Goal: Task Accomplishment & Management: Manage account settings

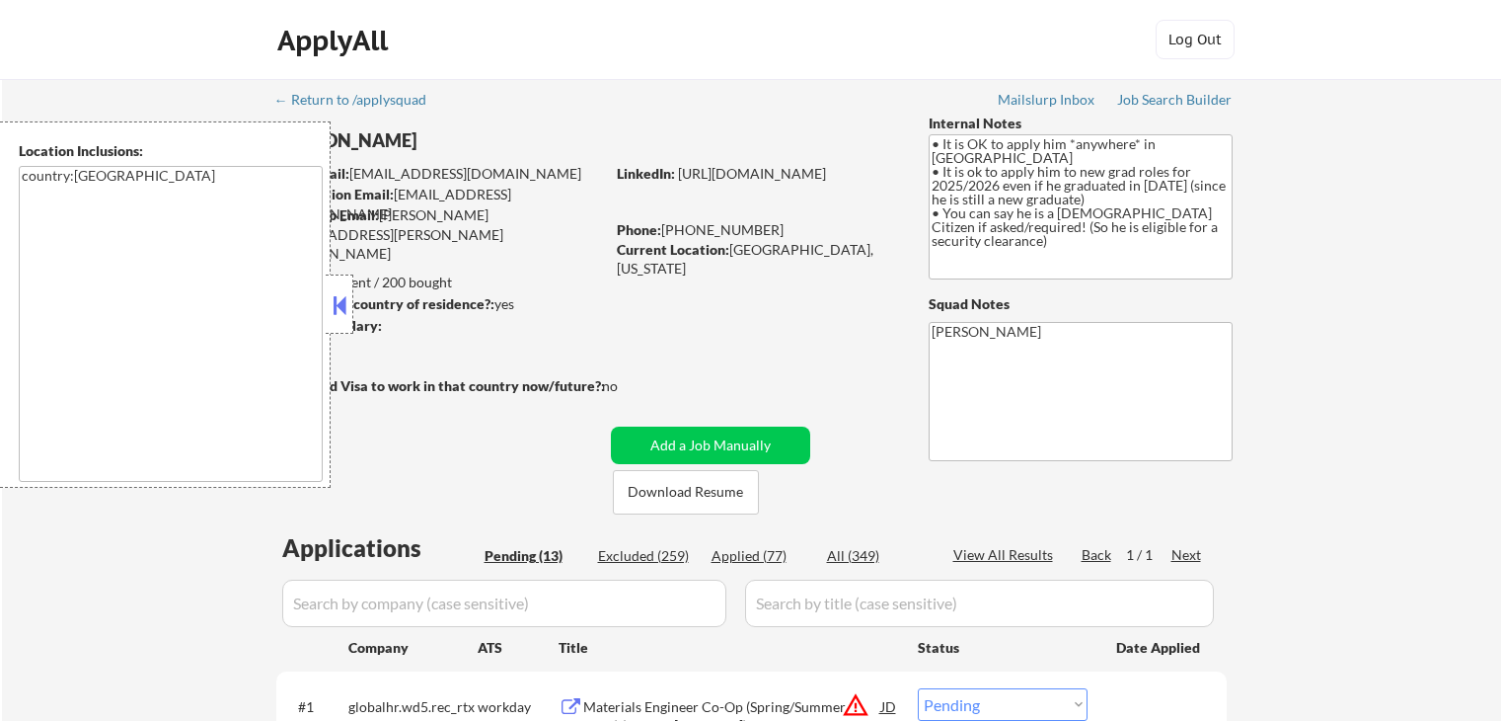
select select ""pending""
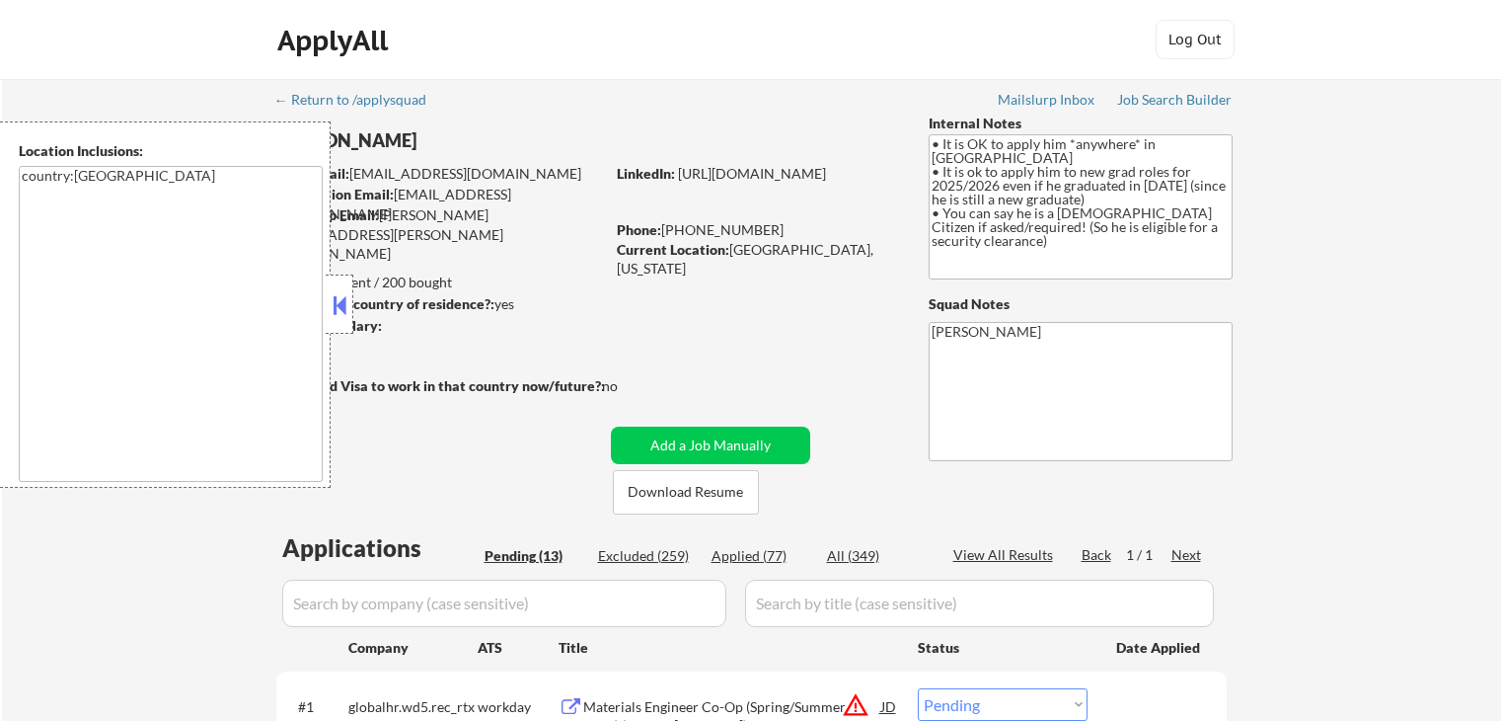
select select ""pending""
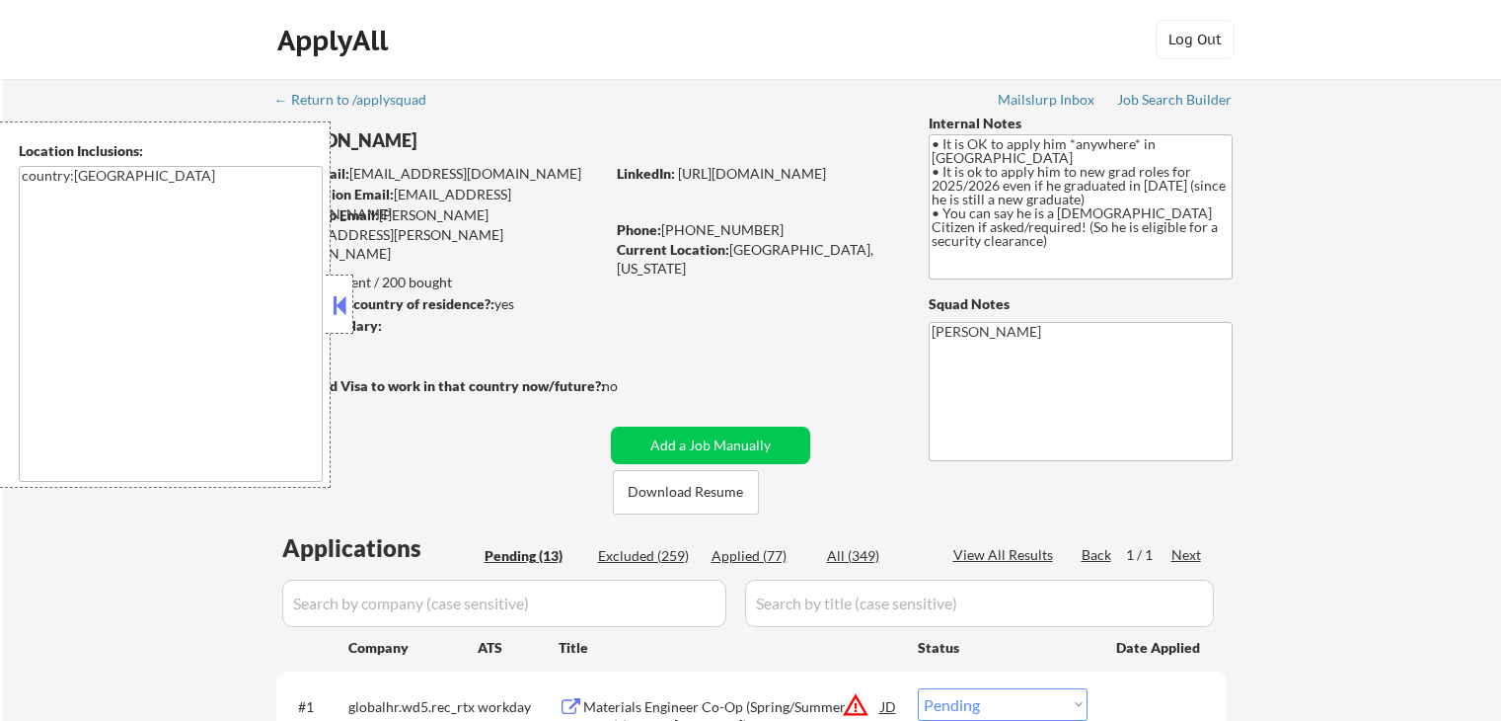
select select ""pending""
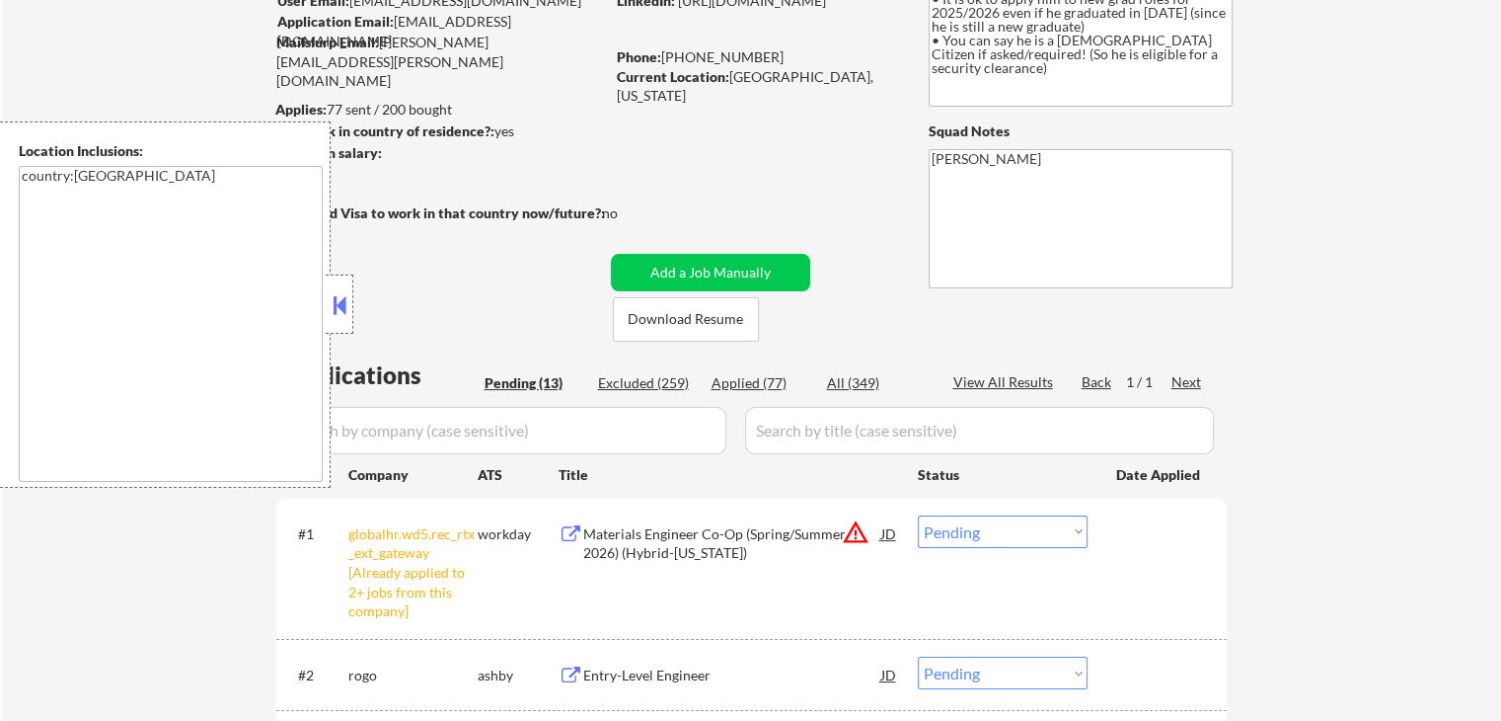
scroll to position [395, 0]
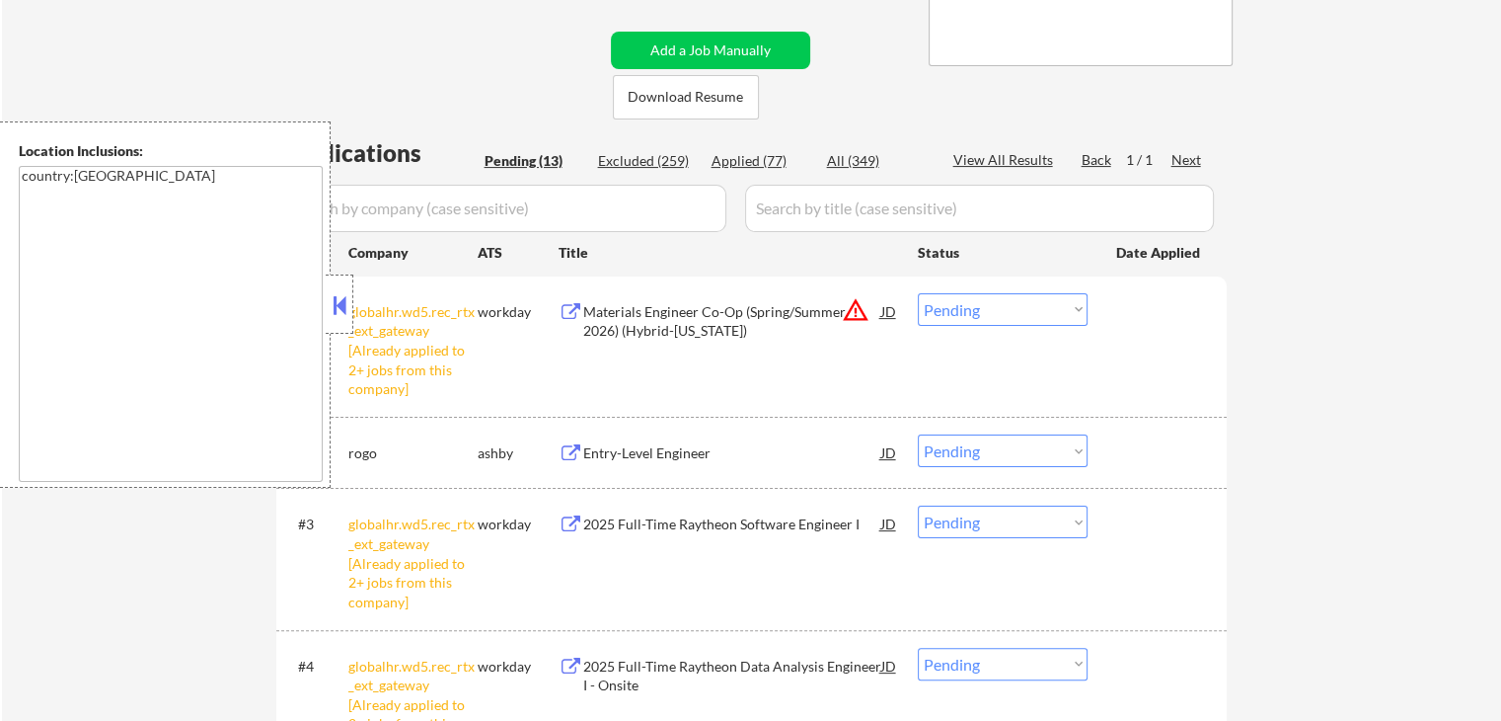
click at [1024, 310] on select "Choose an option... Pending Applied Excluded (Questions) Excluded (Expired) Exc…" at bounding box center [1003, 309] width 170 height 33
click at [918, 293] on select "Choose an option... Pending Applied Excluded (Questions) Excluded (Expired) Exc…" at bounding box center [1003, 309] width 170 height 33
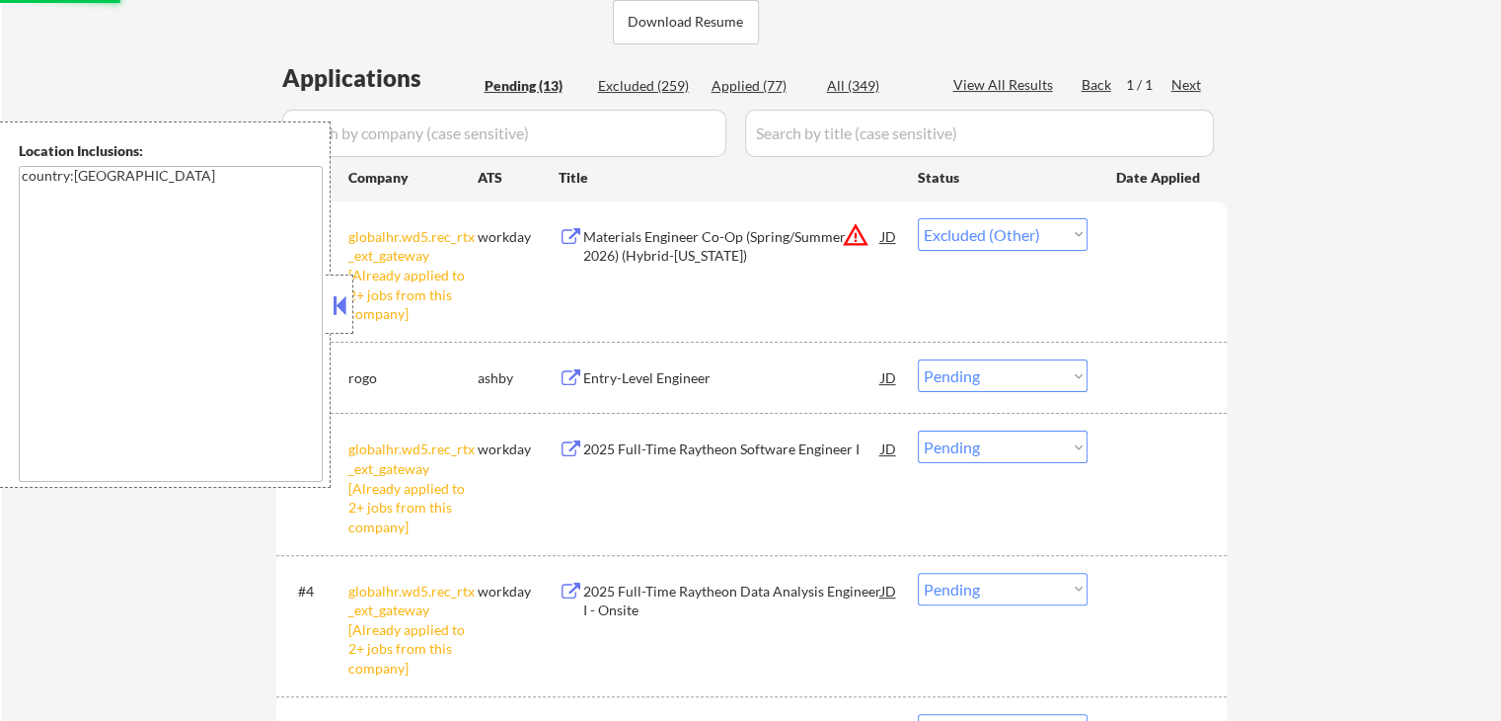
scroll to position [691, 0]
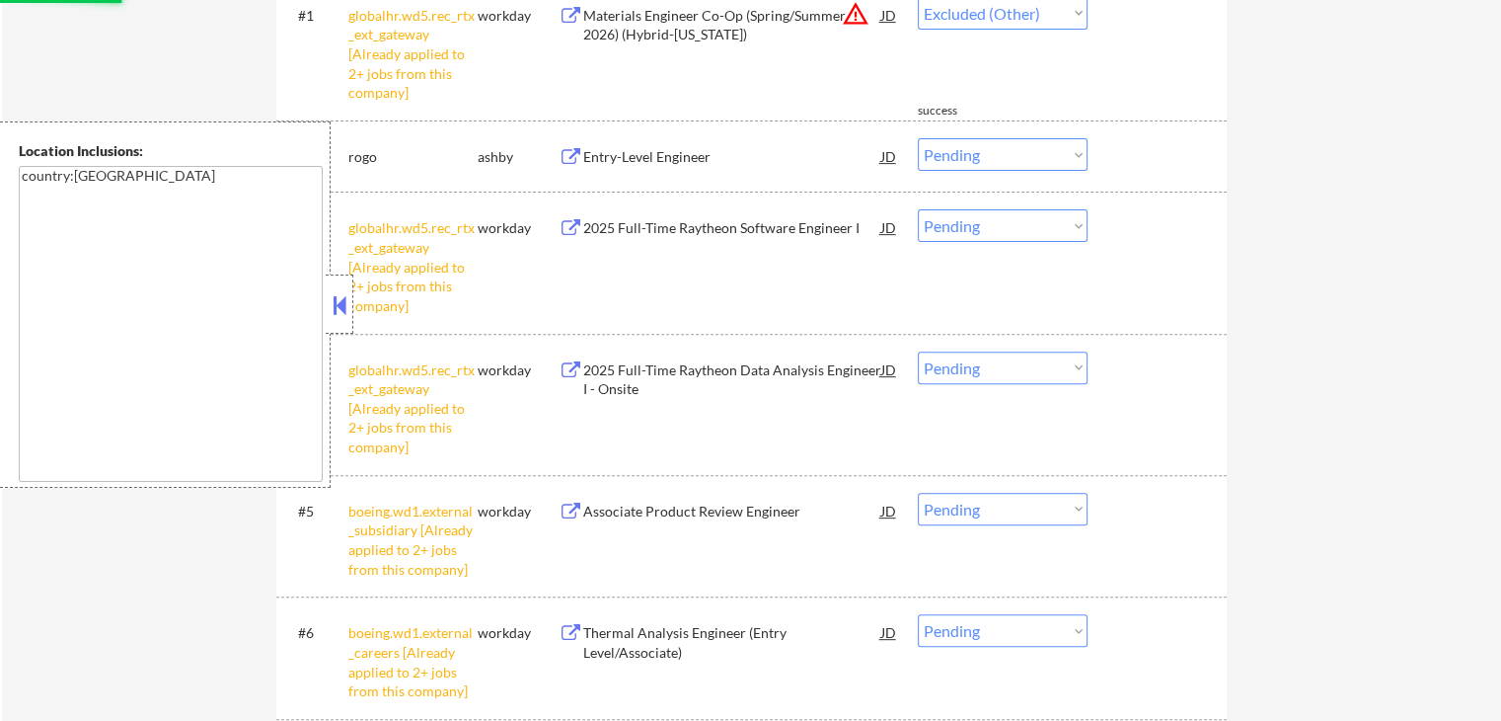
select select ""pending""
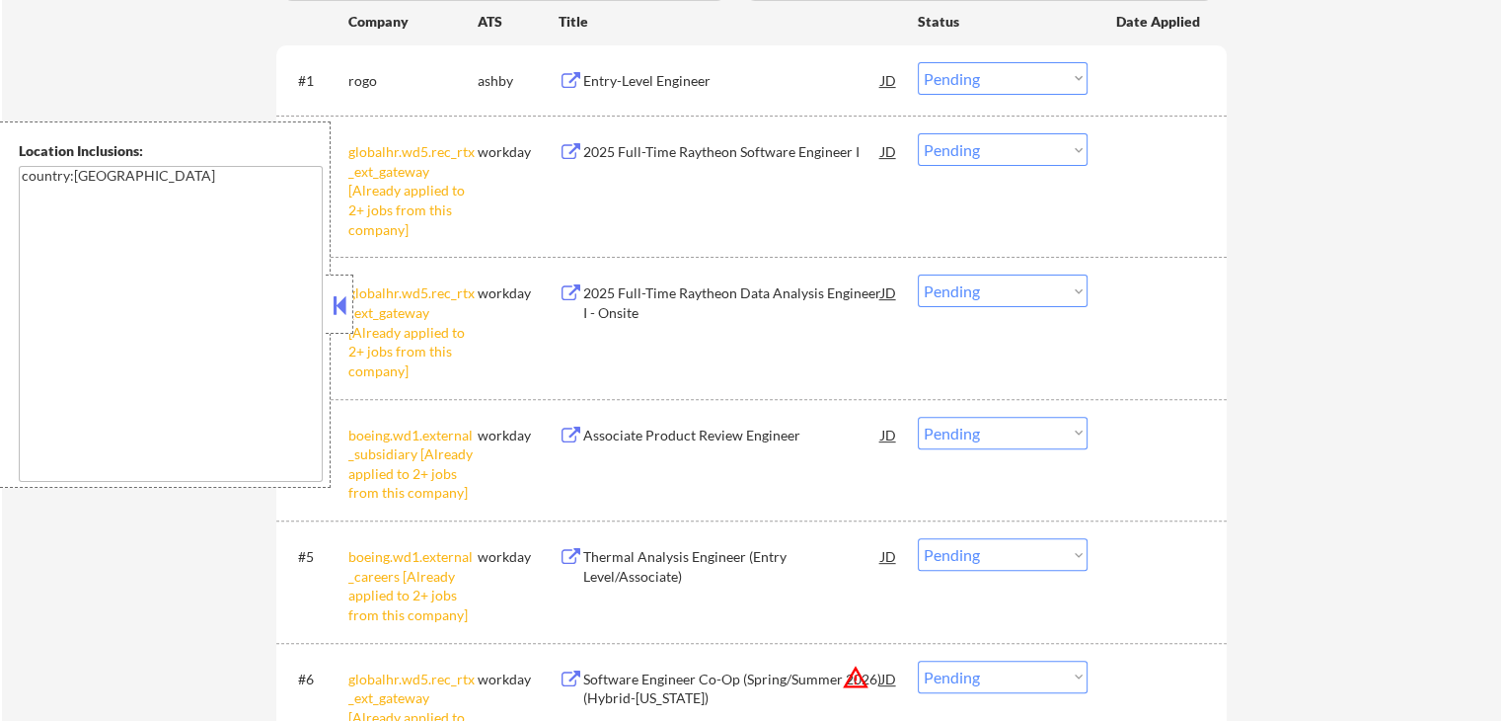
scroll to position [592, 0]
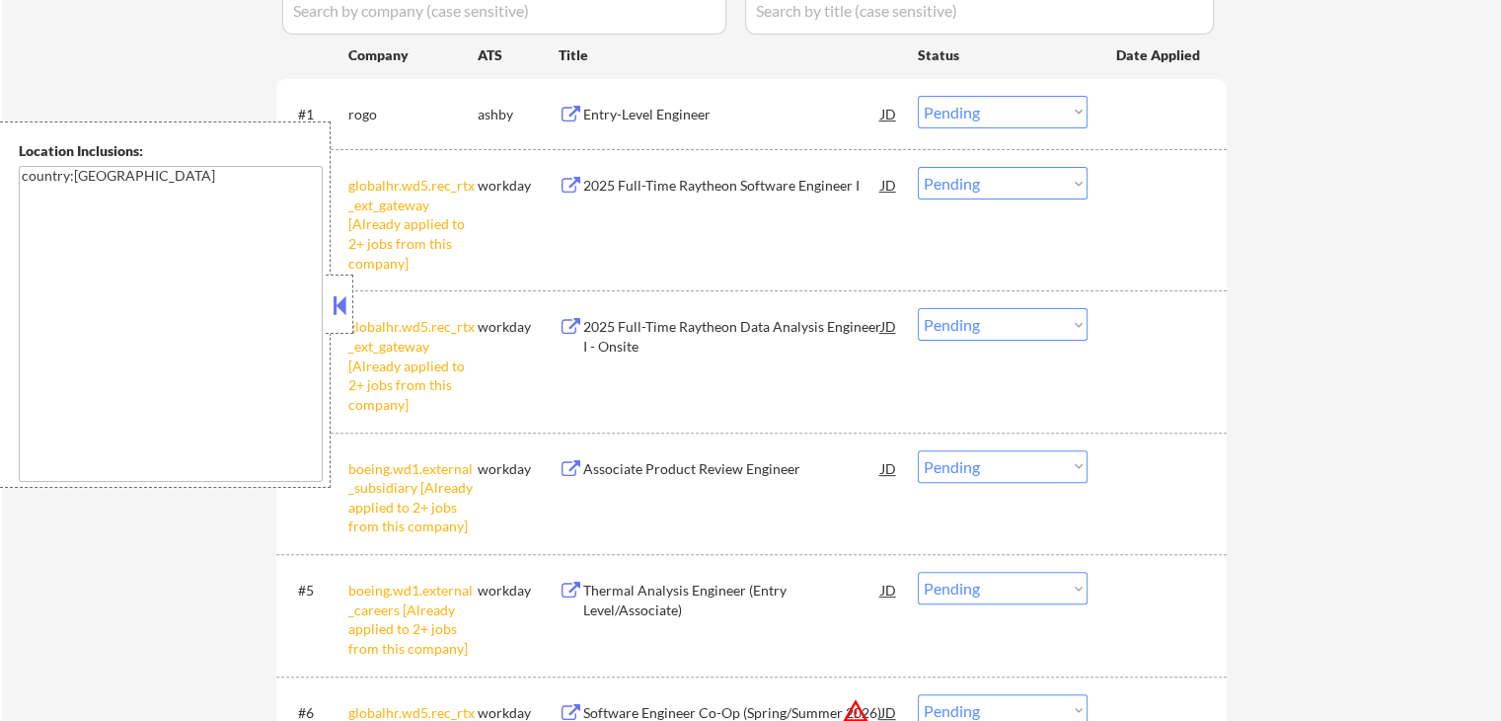
click at [952, 183] on select "Choose an option... Pending Applied Excluded (Questions) Excluded (Expired) Exc…" at bounding box center [1003, 183] width 170 height 33
click at [918, 167] on select "Choose an option... Pending Applied Excluded (Questions) Excluded (Expired) Exc…" at bounding box center [1003, 183] width 170 height 33
click at [987, 317] on select "Choose an option... Pending Applied Excluded (Questions) Excluded (Expired) Exc…" at bounding box center [1003, 324] width 170 height 33
select select ""pending""
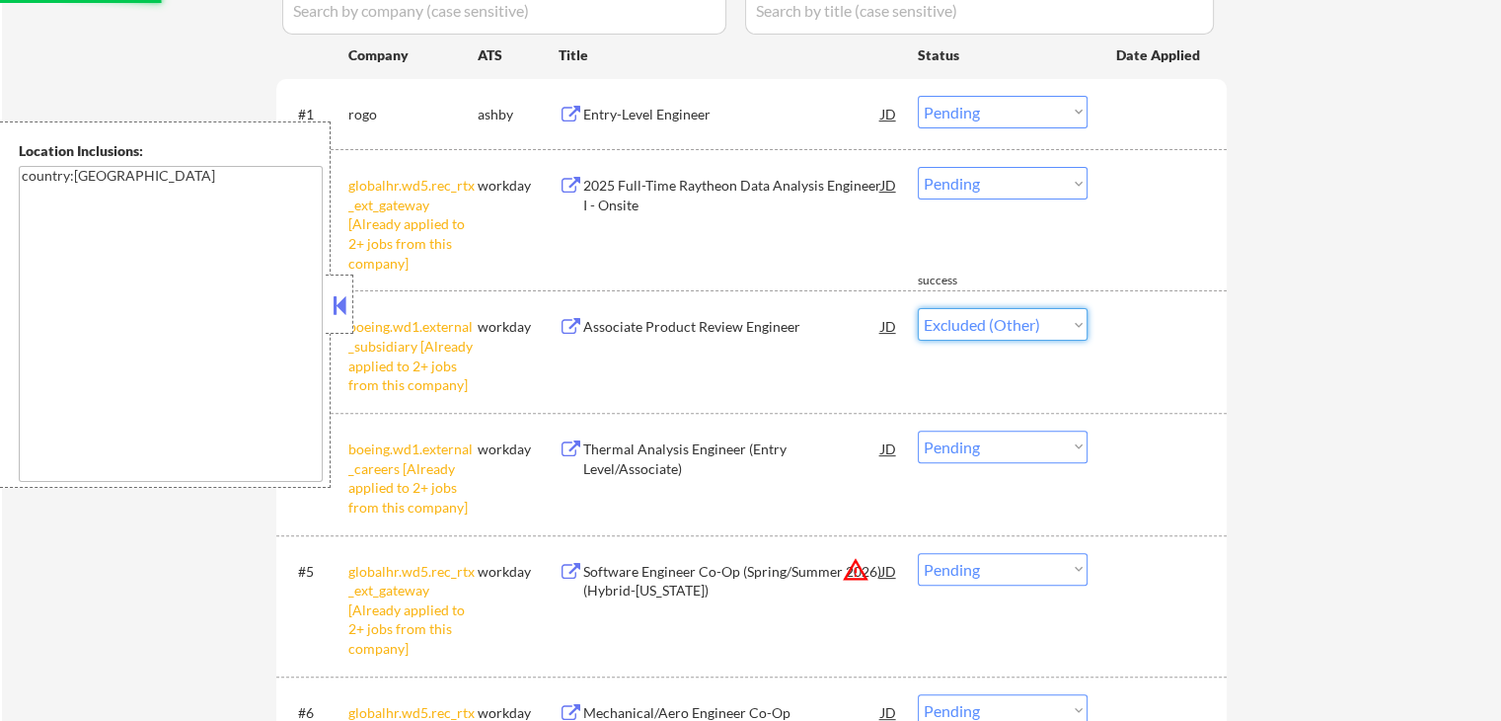
click at [918, 308] on select "Choose an option... Pending Applied Excluded (Questions) Excluded (Expired) Exc…" at bounding box center [1003, 324] width 170 height 33
click at [977, 191] on select "Choose an option... Pending Applied Excluded (Questions) Excluded (Expired) Exc…" at bounding box center [1003, 183] width 170 height 33
select select ""pending""
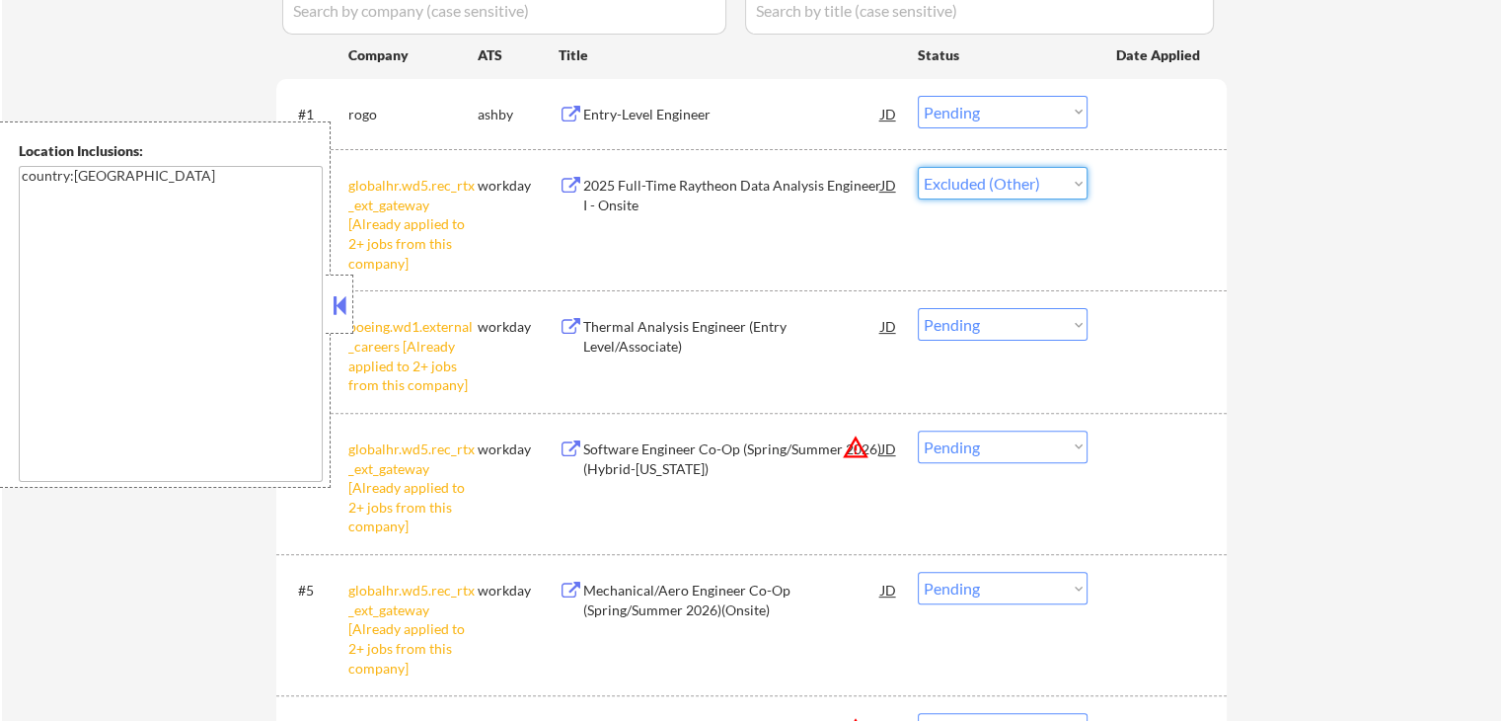
click at [918, 167] on select "Choose an option... Pending Applied Excluded (Questions) Excluded (Expired) Exc…" at bounding box center [1003, 183] width 170 height 33
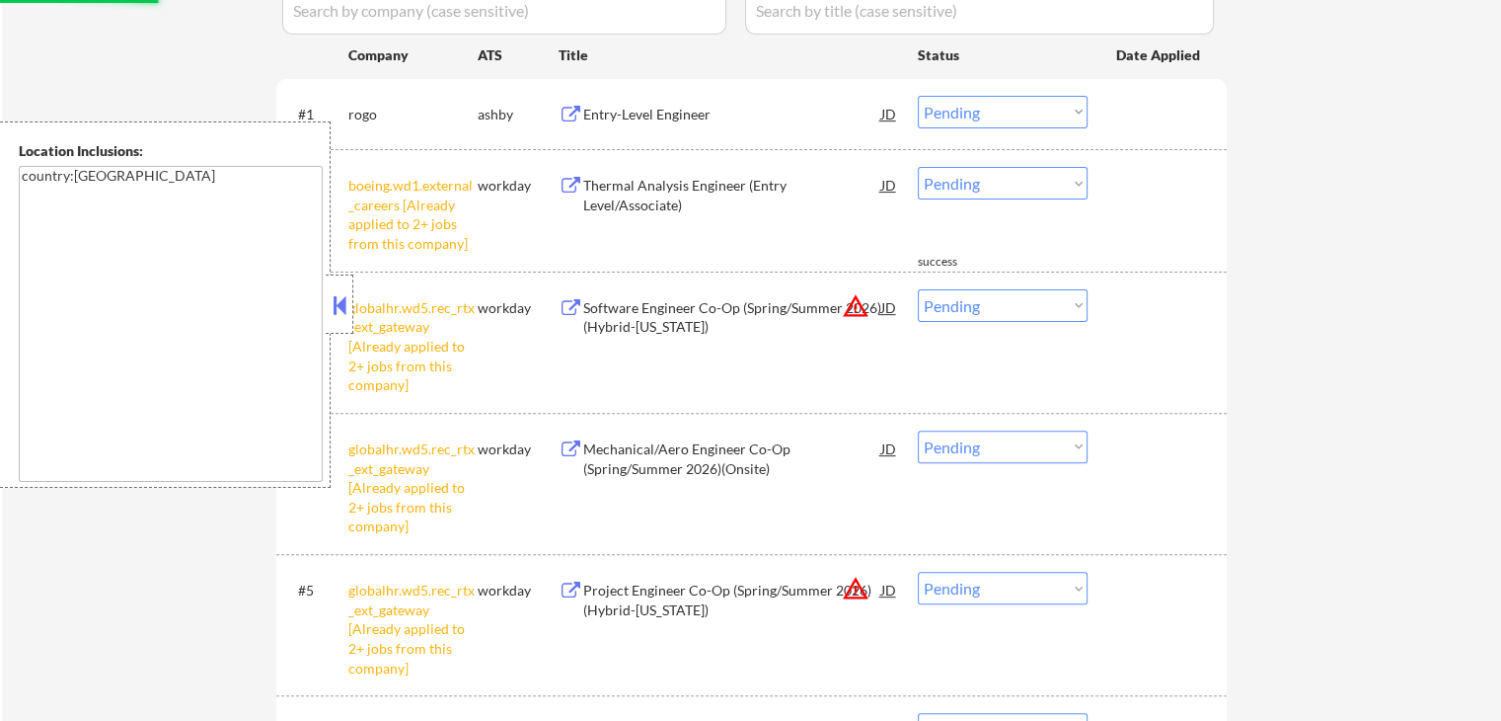
click at [965, 187] on select "Choose an option... Pending Applied Excluded (Questions) Excluded (Expired) Exc…" at bounding box center [1003, 183] width 170 height 33
click at [918, 167] on select "Choose an option... Pending Applied Excluded (Questions) Excluded (Expired) Exc…" at bounding box center [1003, 183] width 170 height 33
click at [1254, 353] on div "← Return to /applysquad Mailslurp Inbox Job Search Builder [PERSON_NAME] User E…" at bounding box center [751, 383] width 1499 height 1792
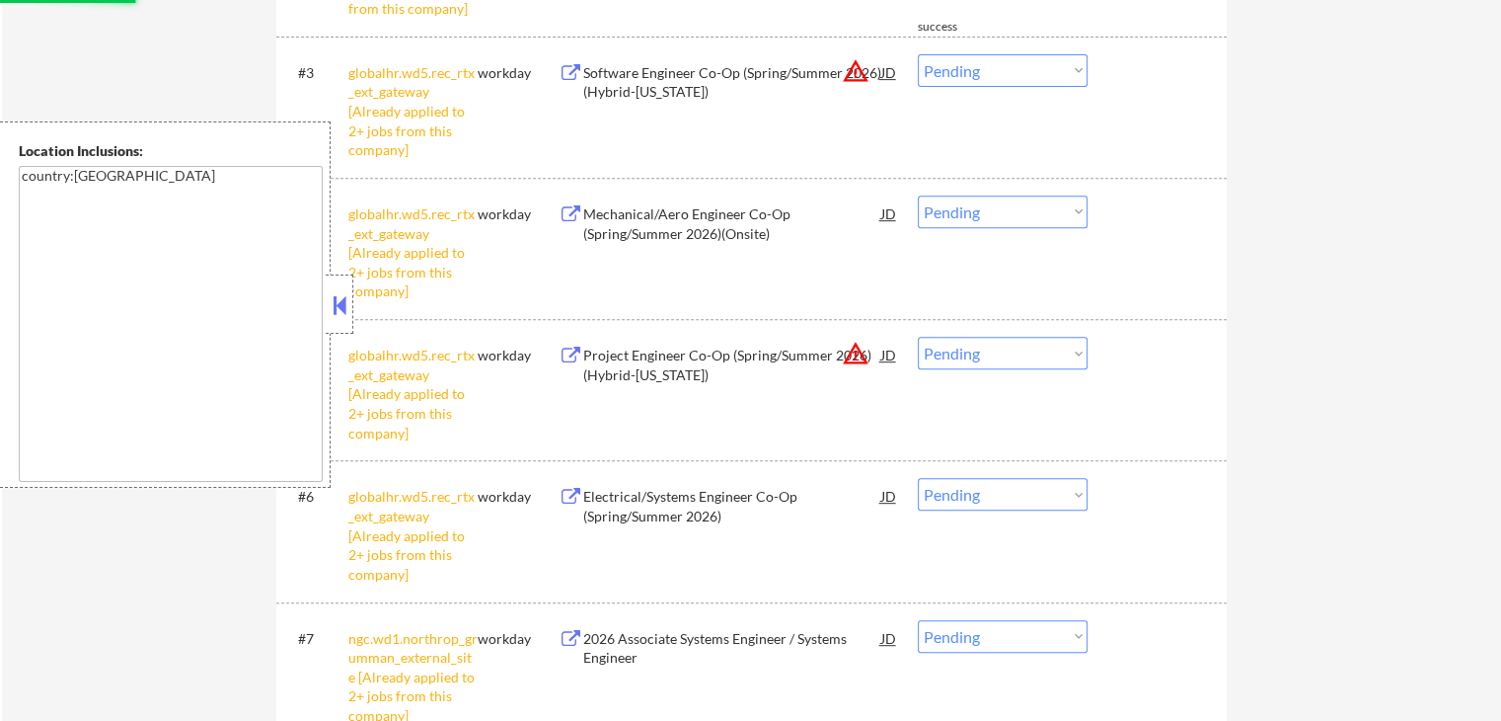
select select ""pending""
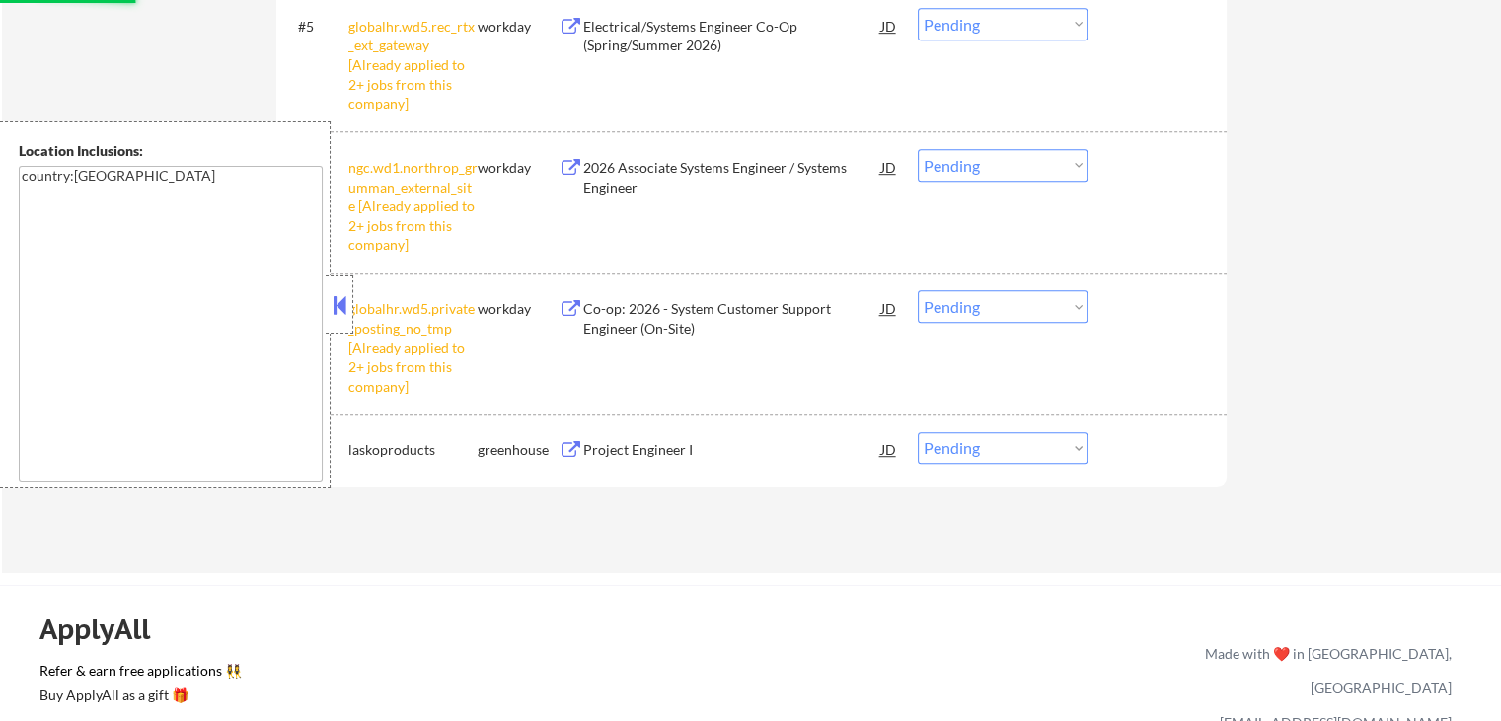
scroll to position [1185, 0]
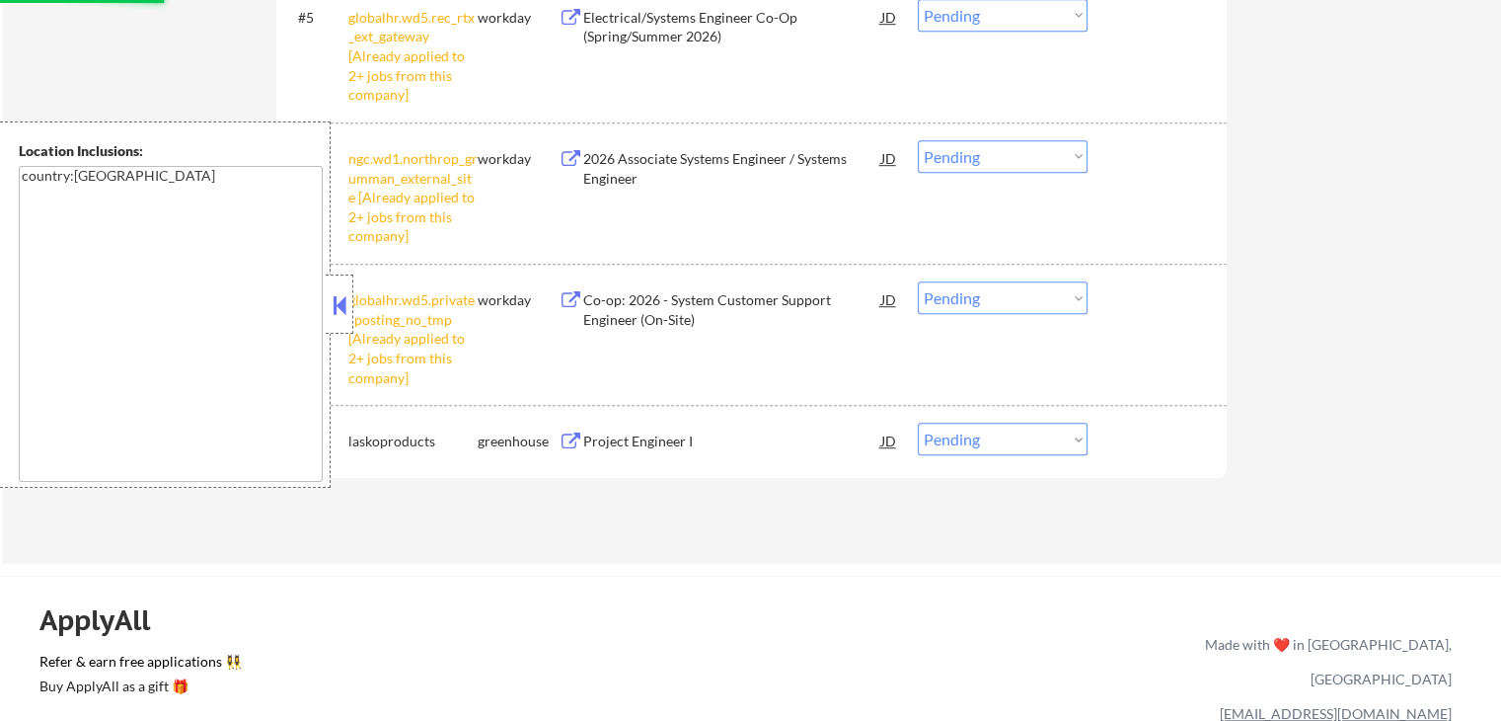
click at [999, 294] on select "Choose an option... Pending Applied Excluded (Questions) Excluded (Expired) Exc…" at bounding box center [1003, 297] width 170 height 33
click at [918, 281] on select "Choose an option... Pending Applied Excluded (Questions) Excluded (Expired) Exc…" at bounding box center [1003, 297] width 170 height 33
click at [964, 174] on div "#6 ngc.wd1.northrop_grumman_external_site [Already applied to 2+ jobs from this…" at bounding box center [748, 192] width 932 height 123
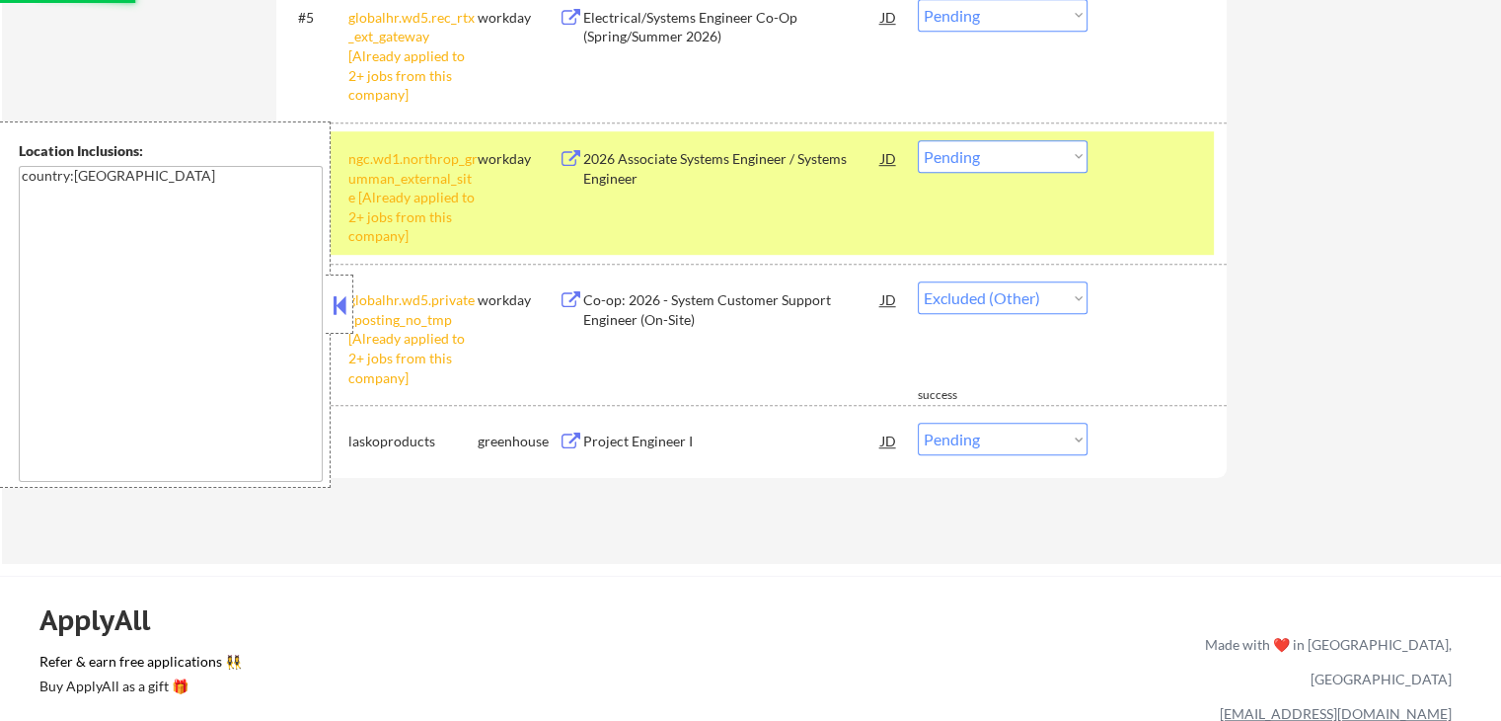
select select ""pending""
click at [976, 167] on select "Choose an option... Pending Applied Excluded (Questions) Excluded (Expired) Exc…" at bounding box center [1003, 156] width 170 height 33
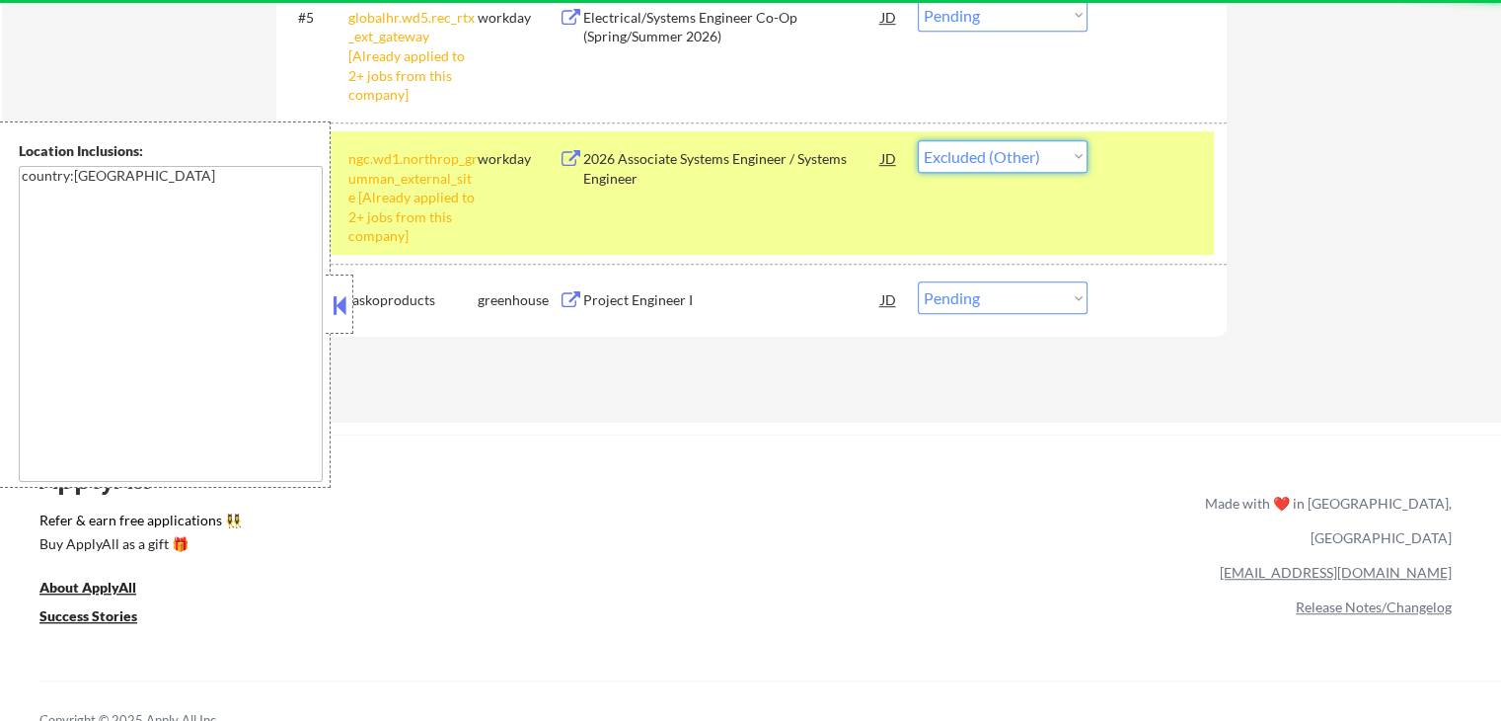
click at [918, 140] on select "Choose an option... Pending Applied Excluded (Questions) Excluded (Expired) Exc…" at bounding box center [1003, 156] width 170 height 33
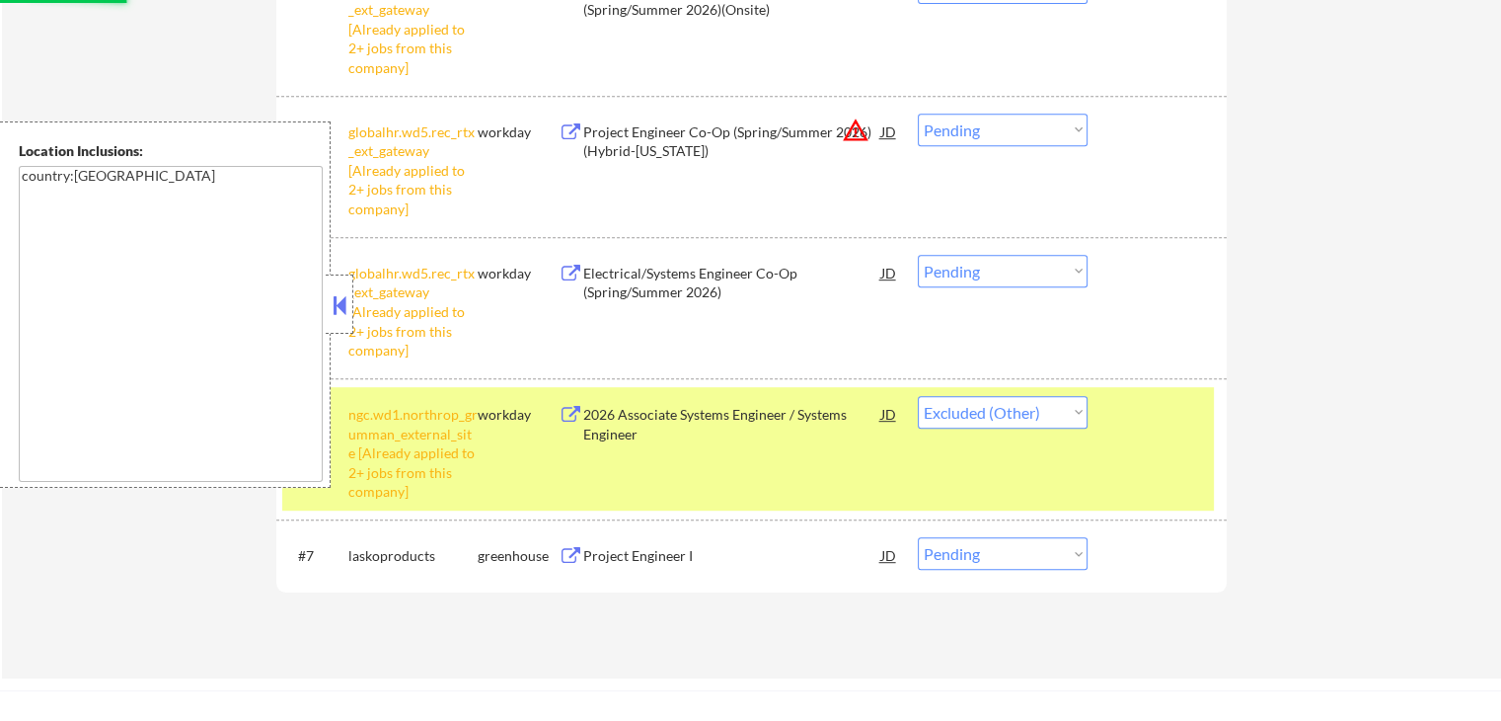
scroll to position [888, 0]
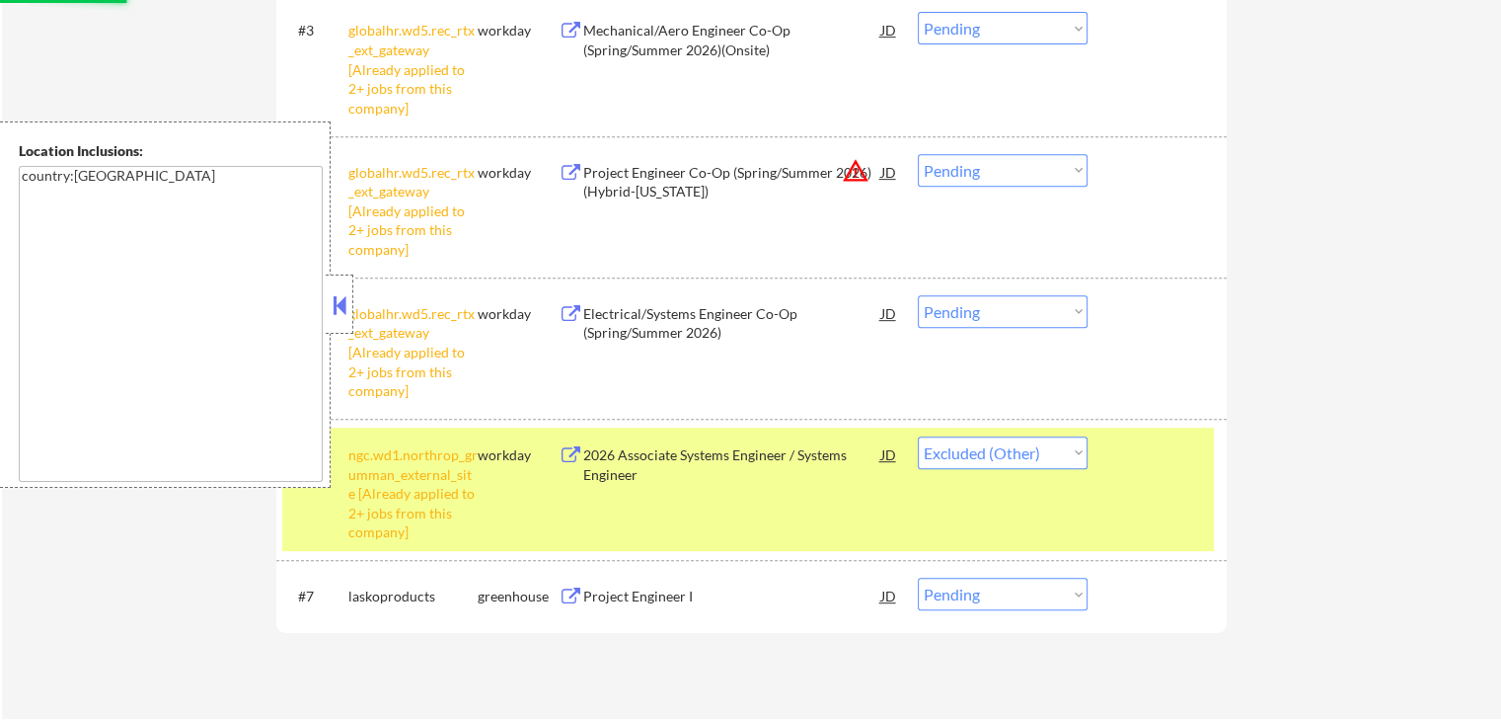
click at [984, 309] on select "Choose an option... Pending Applied Excluded (Questions) Excluded (Expired) Exc…" at bounding box center [1003, 311] width 170 height 33
select select ""pending""
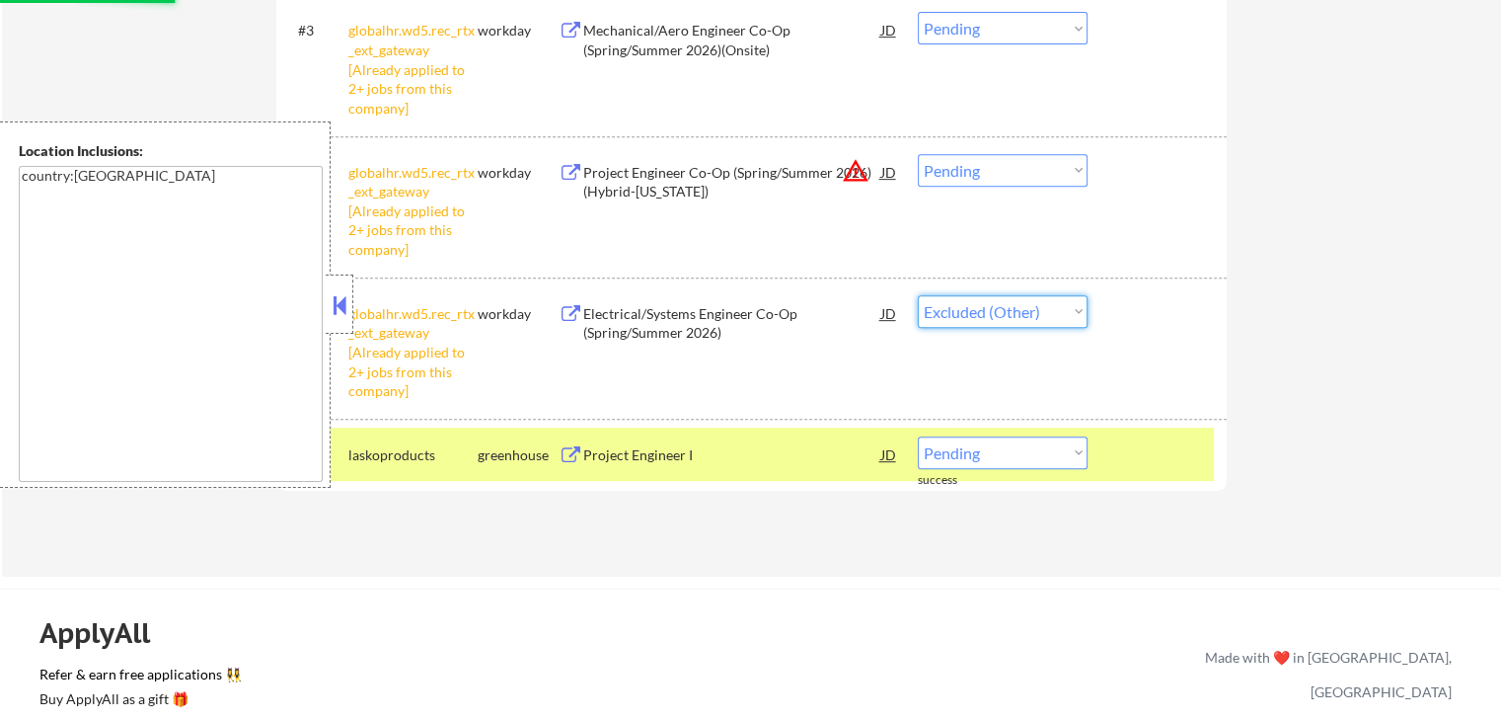
click at [918, 295] on select "Choose an option... Pending Applied Excluded (Questions) Excluded (Expired) Exc…" at bounding box center [1003, 311] width 170 height 33
select select ""pending""
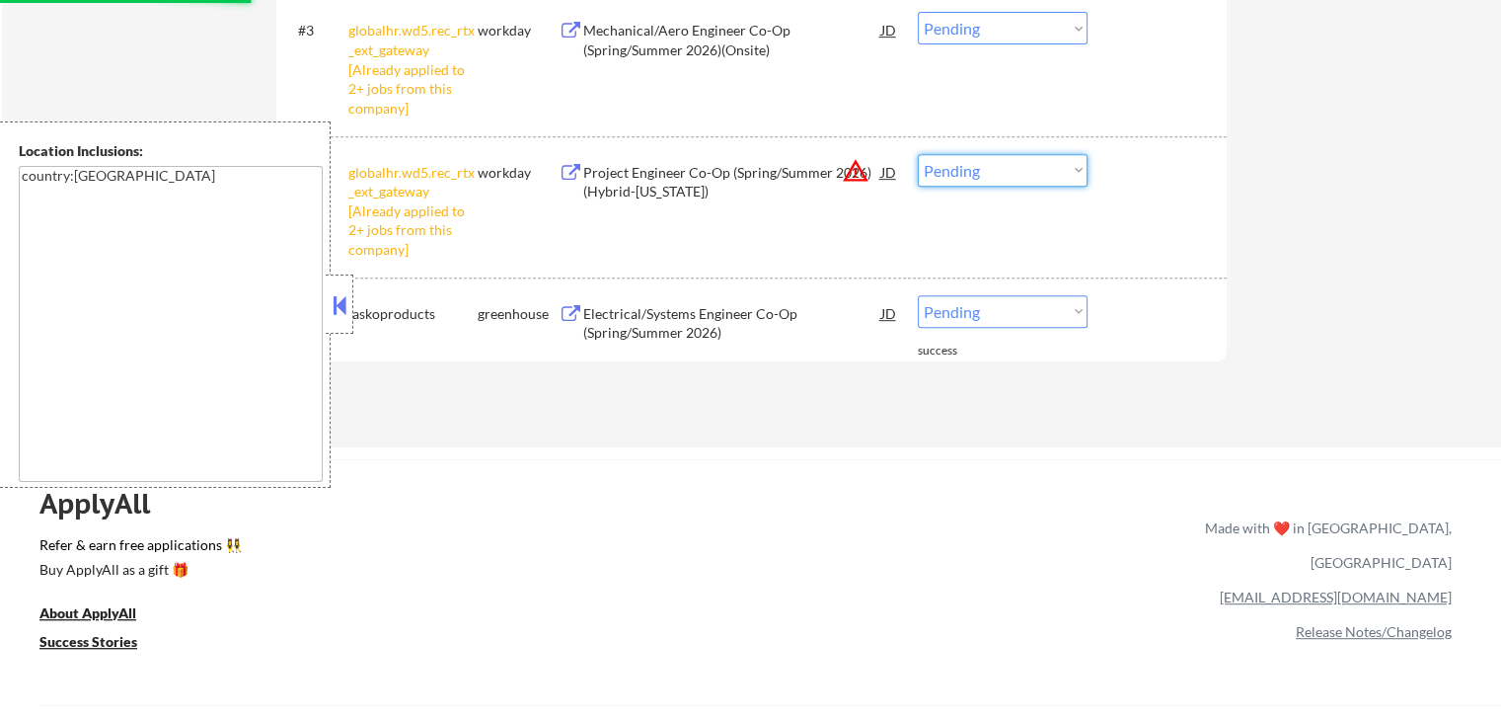
click at [960, 171] on select "Choose an option... Pending Applied Excluded (Questions) Excluded (Expired) Exc…" at bounding box center [1003, 170] width 170 height 33
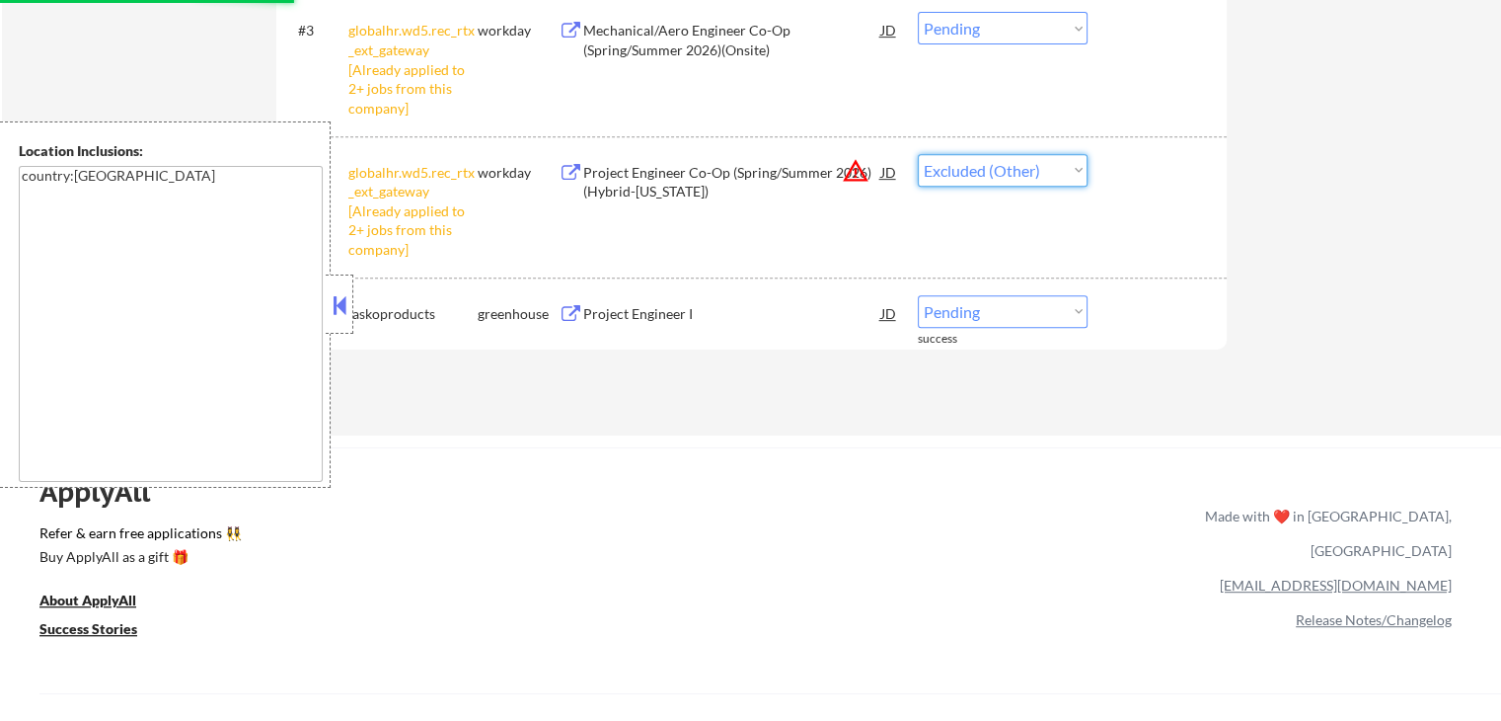
click at [918, 154] on select "Choose an option... Pending Applied Excluded (Questions) Excluded (Expired) Exc…" at bounding box center [1003, 170] width 170 height 33
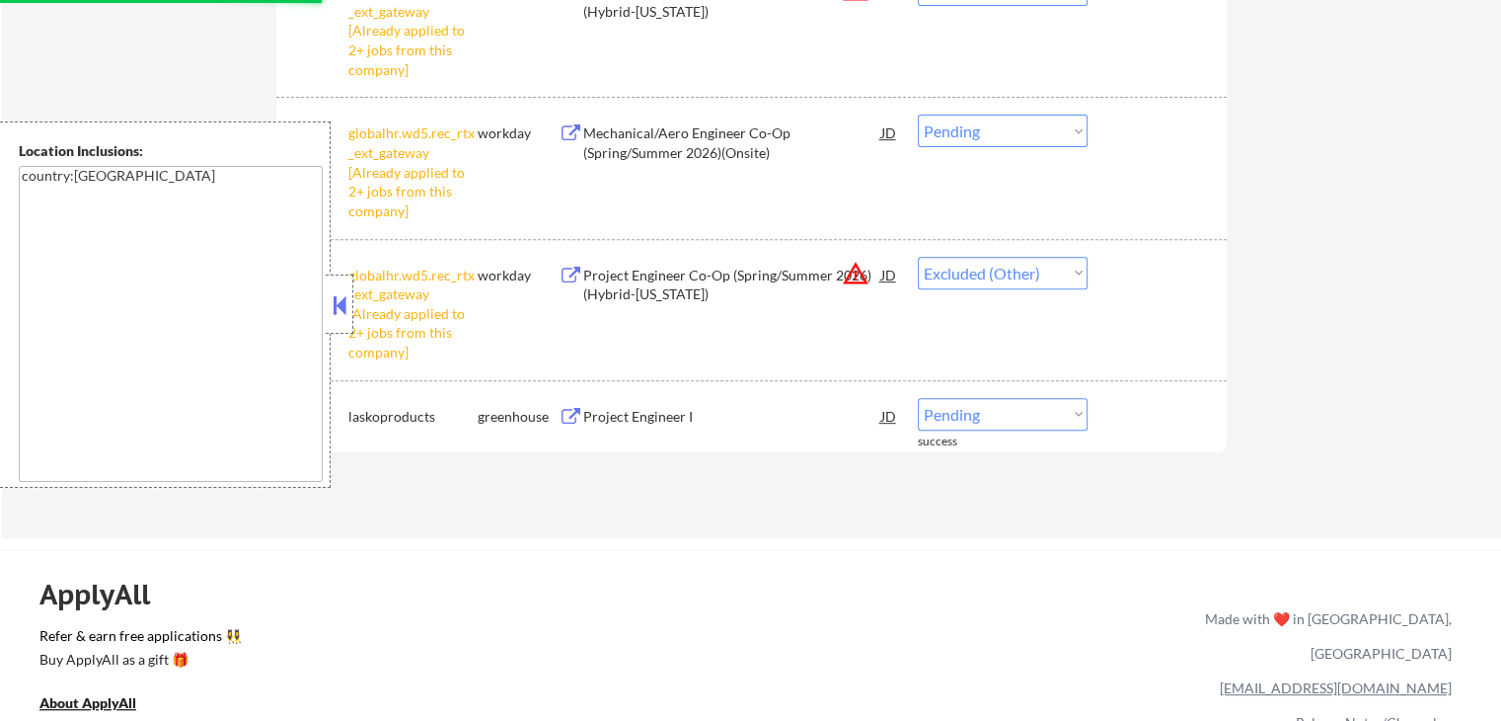
scroll to position [691, 0]
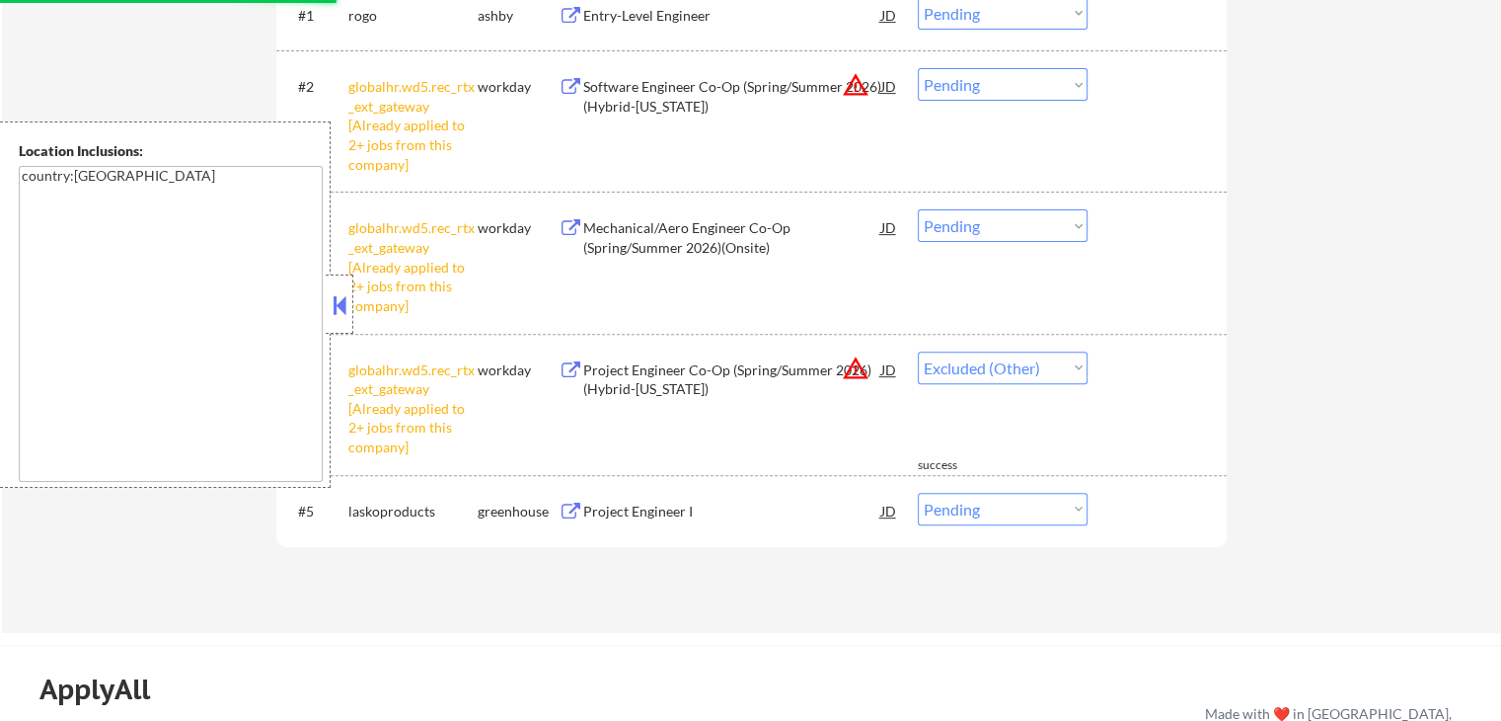
select select ""pending""
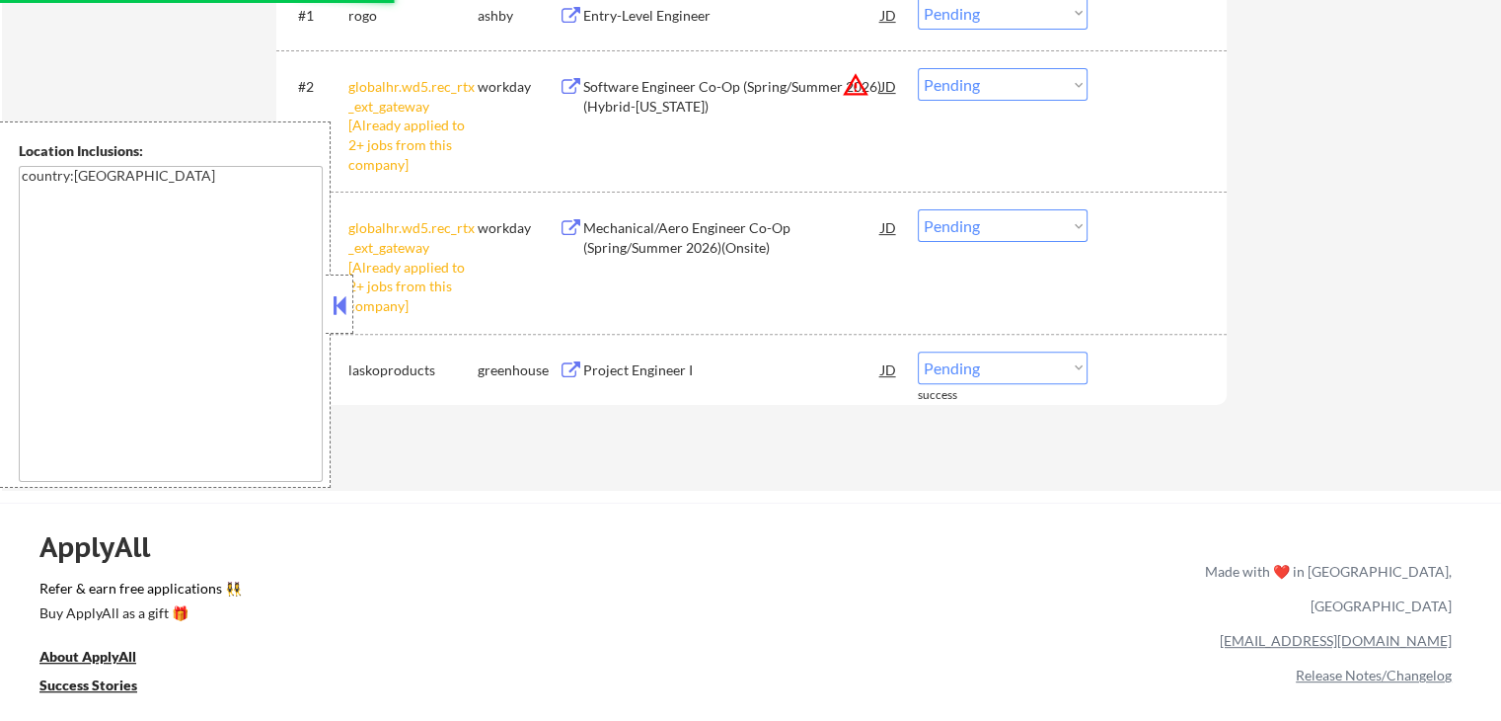
drag, startPoint x: 979, startPoint y: 223, endPoint x: 984, endPoint y: 239, distance: 16.5
click at [980, 223] on select "Choose an option... Pending Applied Excluded (Questions) Excluded (Expired) Exc…" at bounding box center [1003, 225] width 170 height 33
click at [918, 209] on select "Choose an option... Pending Applied Excluded (Questions) Excluded (Expired) Exc…" at bounding box center [1003, 225] width 170 height 33
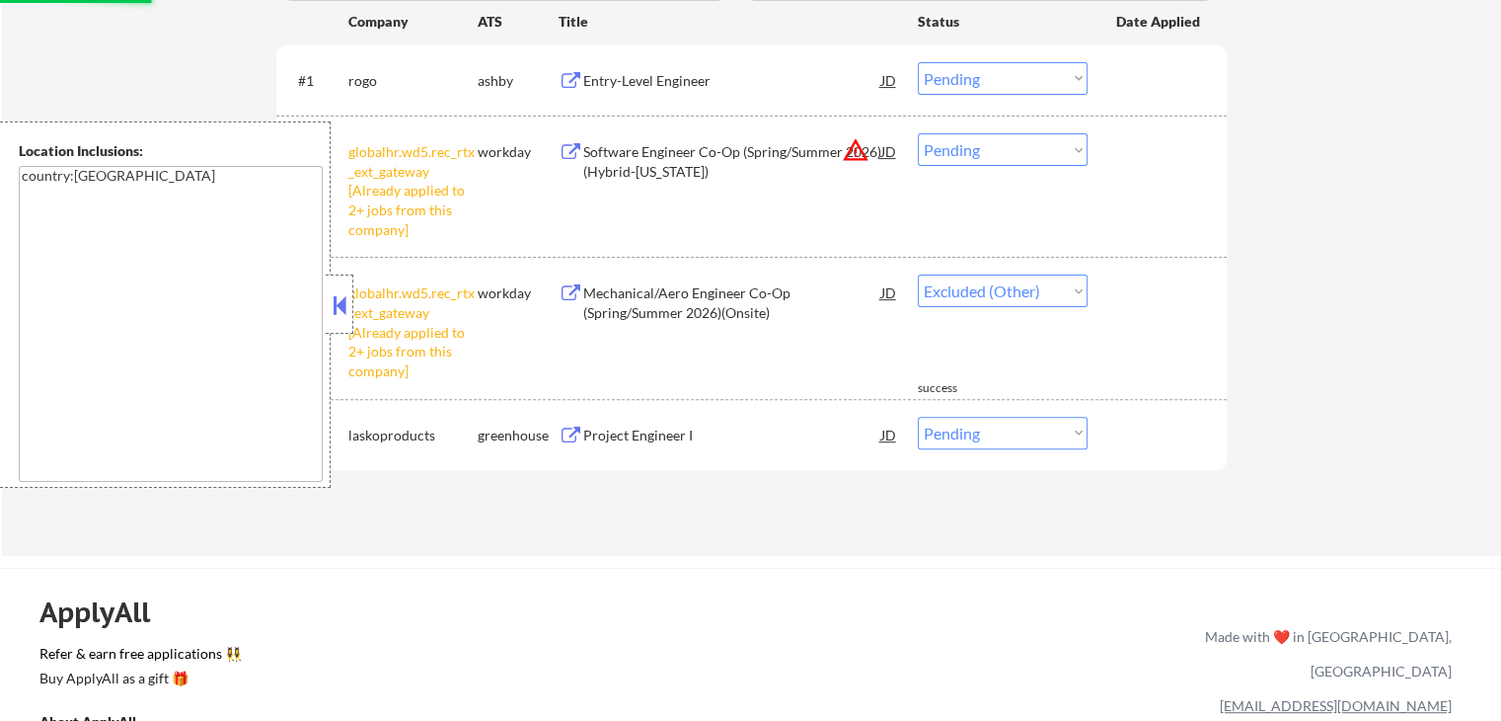
scroll to position [592, 0]
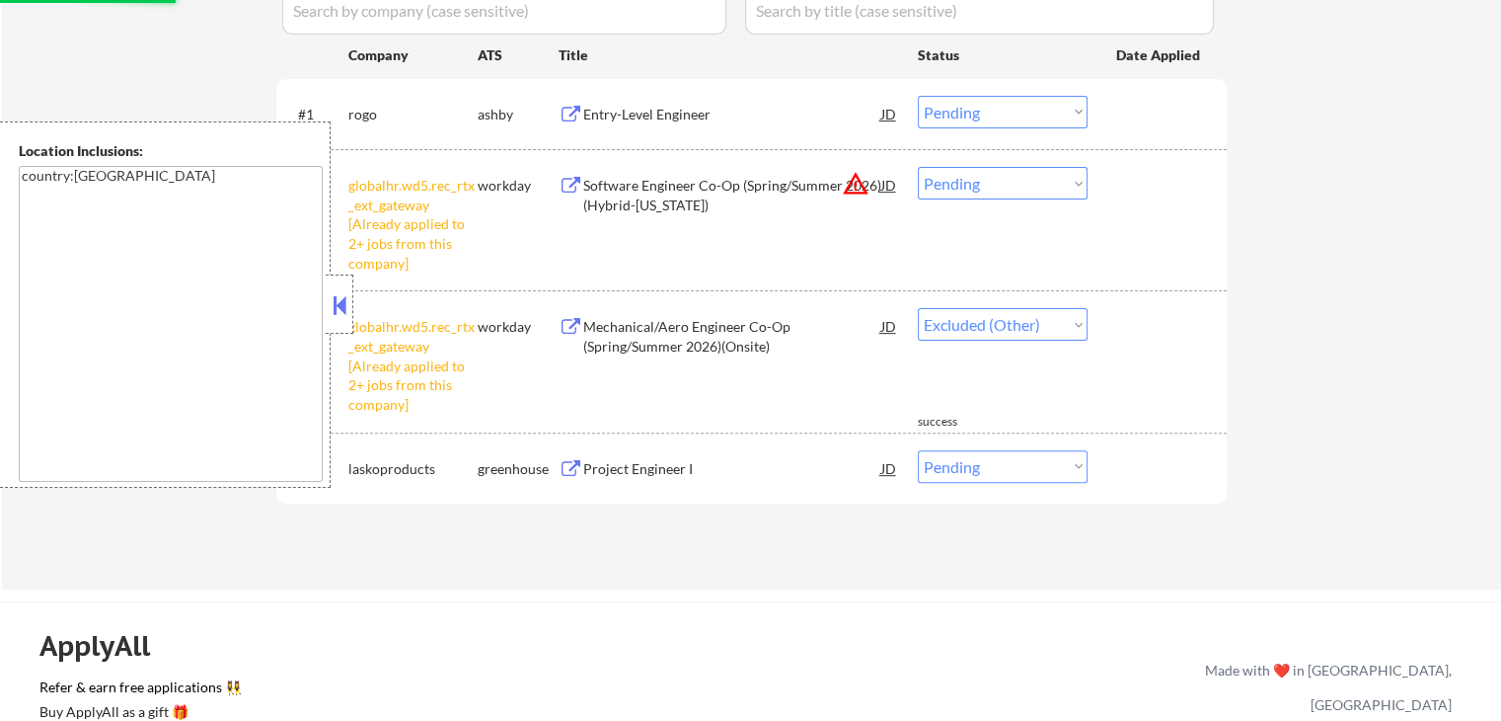
select select ""pending""
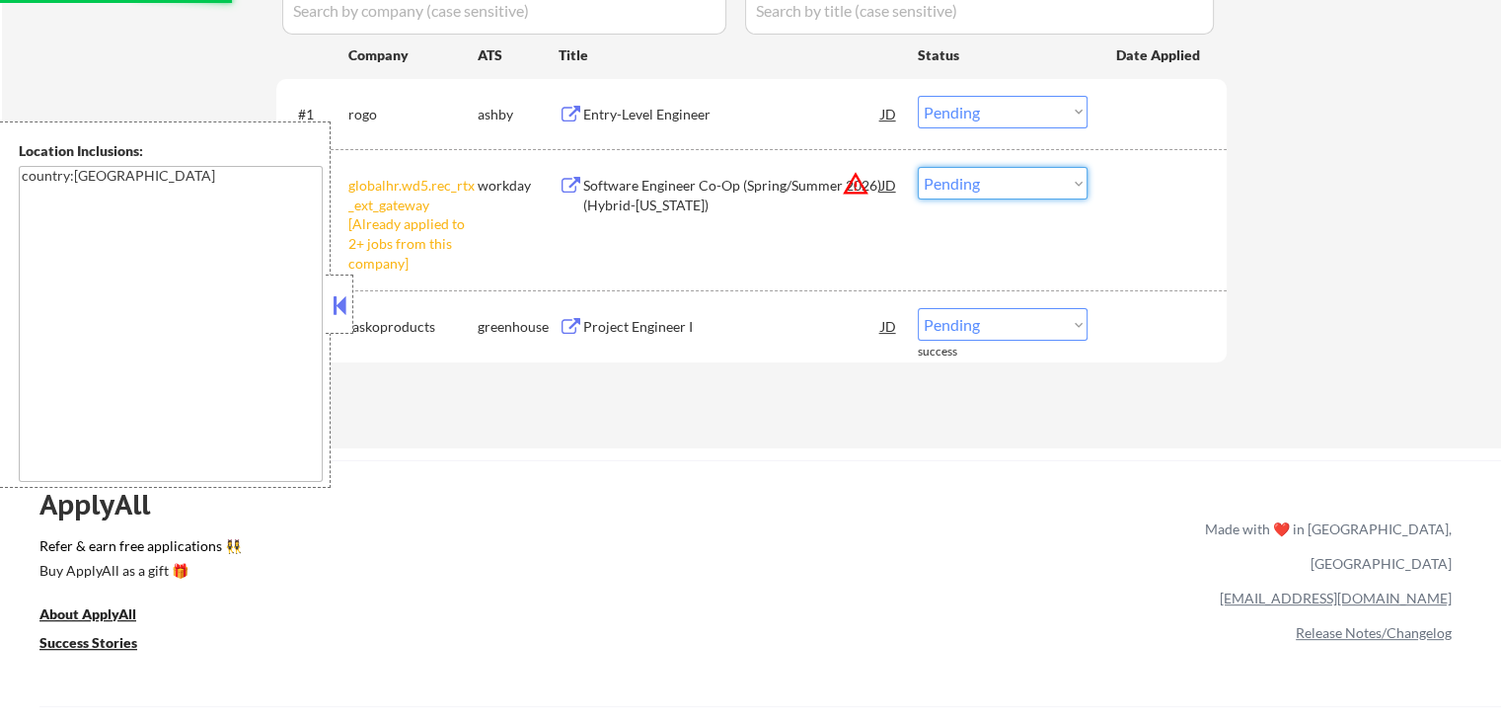
click at [973, 189] on select "Choose an option... Pending Applied Excluded (Questions) Excluded (Expired) Exc…" at bounding box center [1003, 183] width 170 height 33
click at [918, 167] on select "Choose an option... Pending Applied Excluded (Questions) Excluded (Expired) Exc…" at bounding box center [1003, 183] width 170 height 33
click at [979, 472] on div "ApplyAll Refer & earn free applications 👯‍♀️ Buy ApplyAll as a gift 🎁 About App…" at bounding box center [750, 613] width 1501 height 307
select select ""pending""
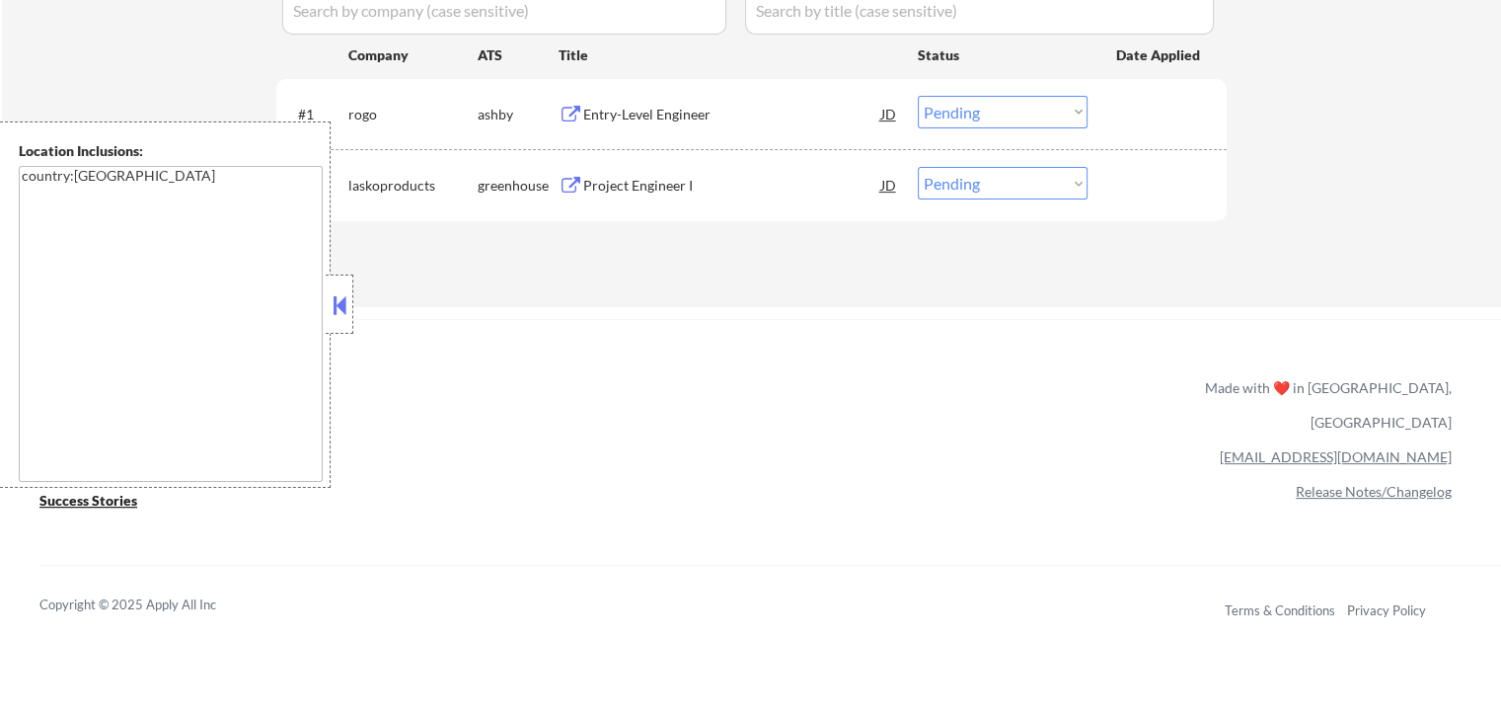
click at [677, 118] on div "Entry-Level Engineer" at bounding box center [732, 115] width 298 height 20
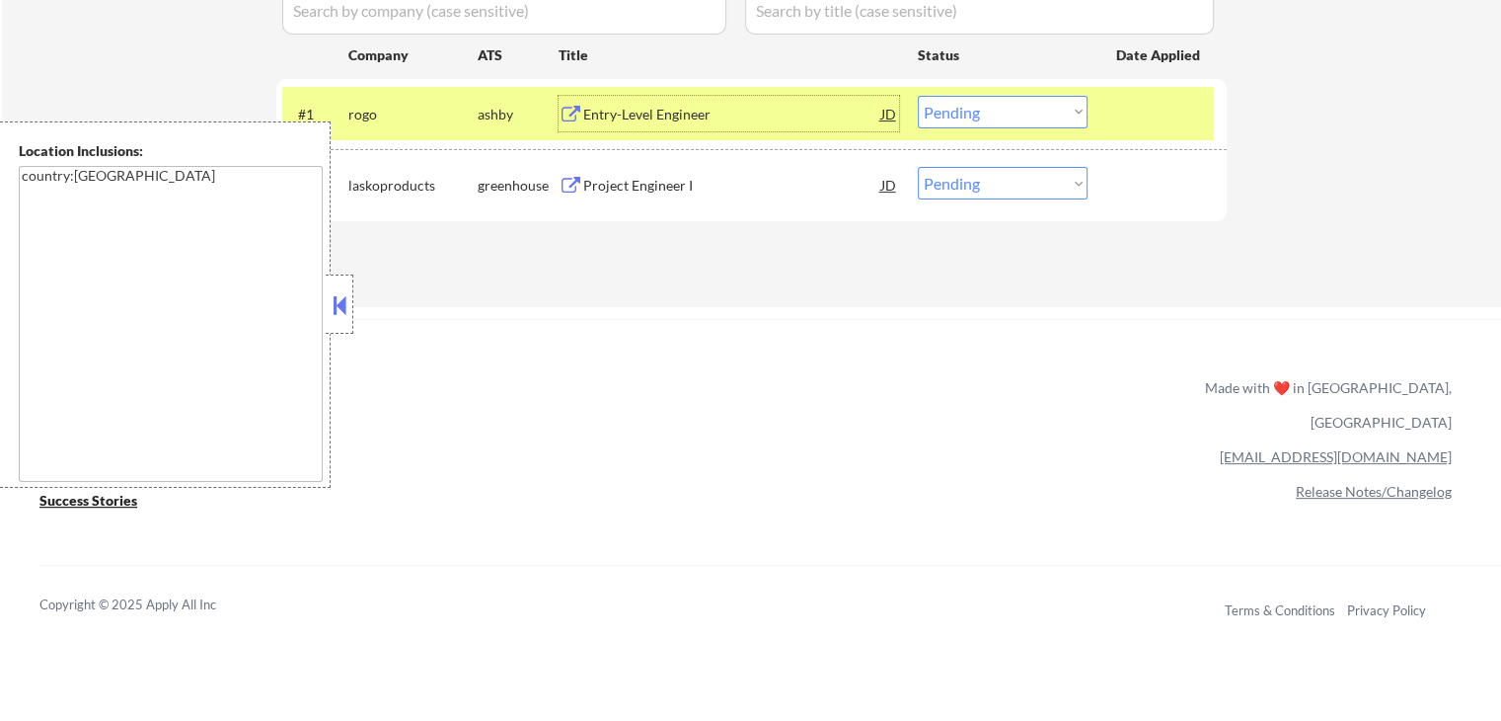
click at [742, 187] on div "Project Engineer I" at bounding box center [732, 186] width 298 height 20
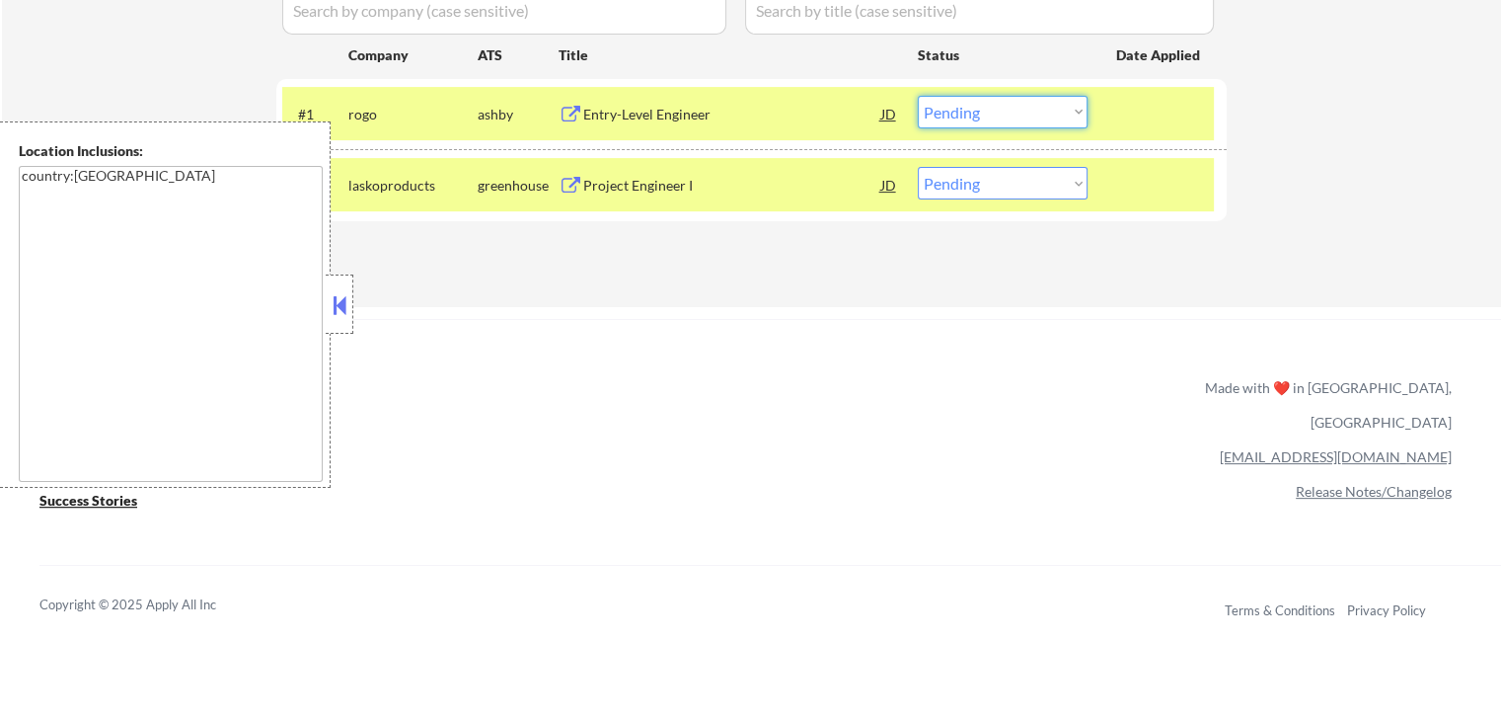
click at [947, 104] on select "Choose an option... Pending Applied Excluded (Questions) Excluded (Expired) Exc…" at bounding box center [1003, 112] width 170 height 33
click at [918, 96] on select "Choose an option... Pending Applied Excluded (Questions) Excluded (Expired) Exc…" at bounding box center [1003, 112] width 170 height 33
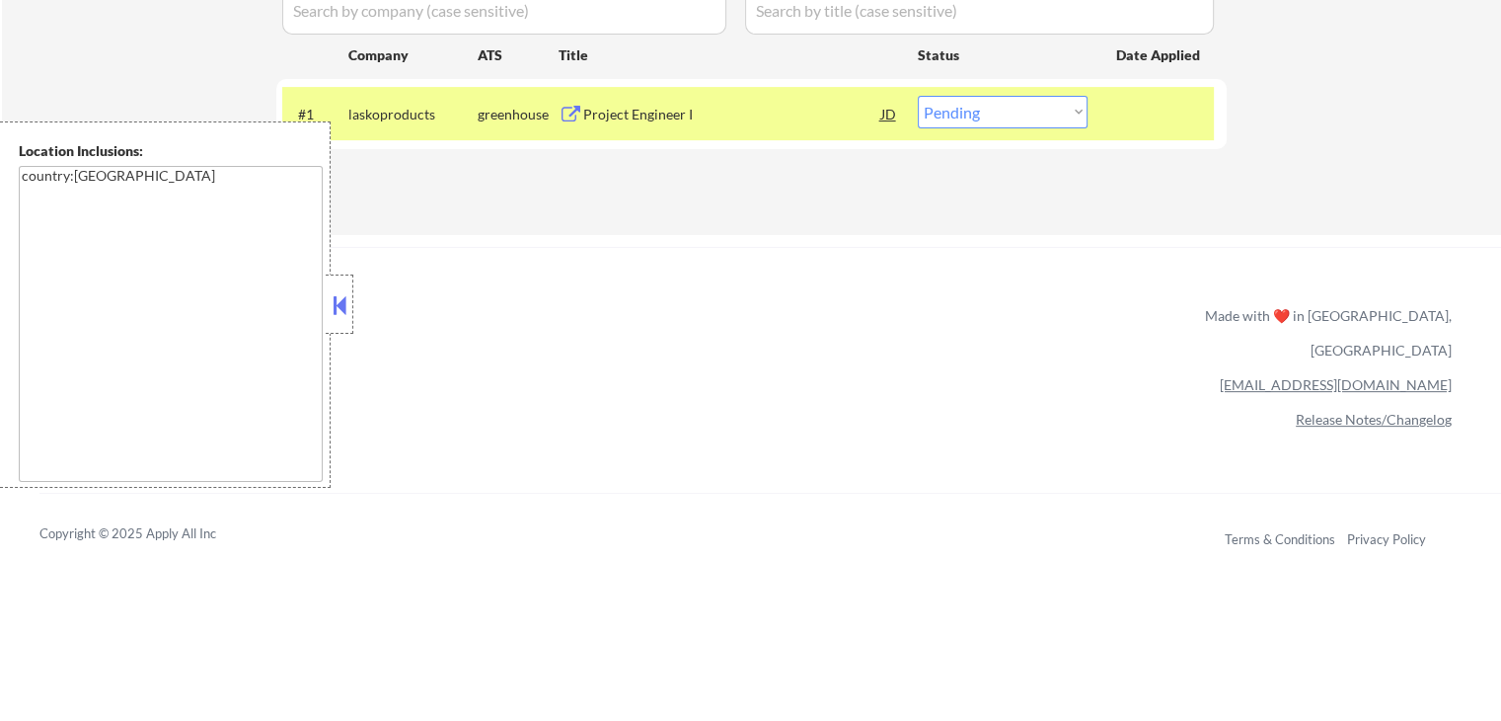
click at [985, 123] on select "Choose an option... Pending Applied Excluded (Questions) Excluded (Expired) Exc…" at bounding box center [1003, 112] width 170 height 33
select select ""applied""
click at [918, 96] on select "Choose an option... Pending Applied Excluded (Questions) Excluded (Expired) Exc…" at bounding box center [1003, 112] width 170 height 33
click at [937, 192] on div "Applications Pending (1) Excluded (271) Applied (77) All (349) View All Results…" at bounding box center [751, 68] width 951 height 259
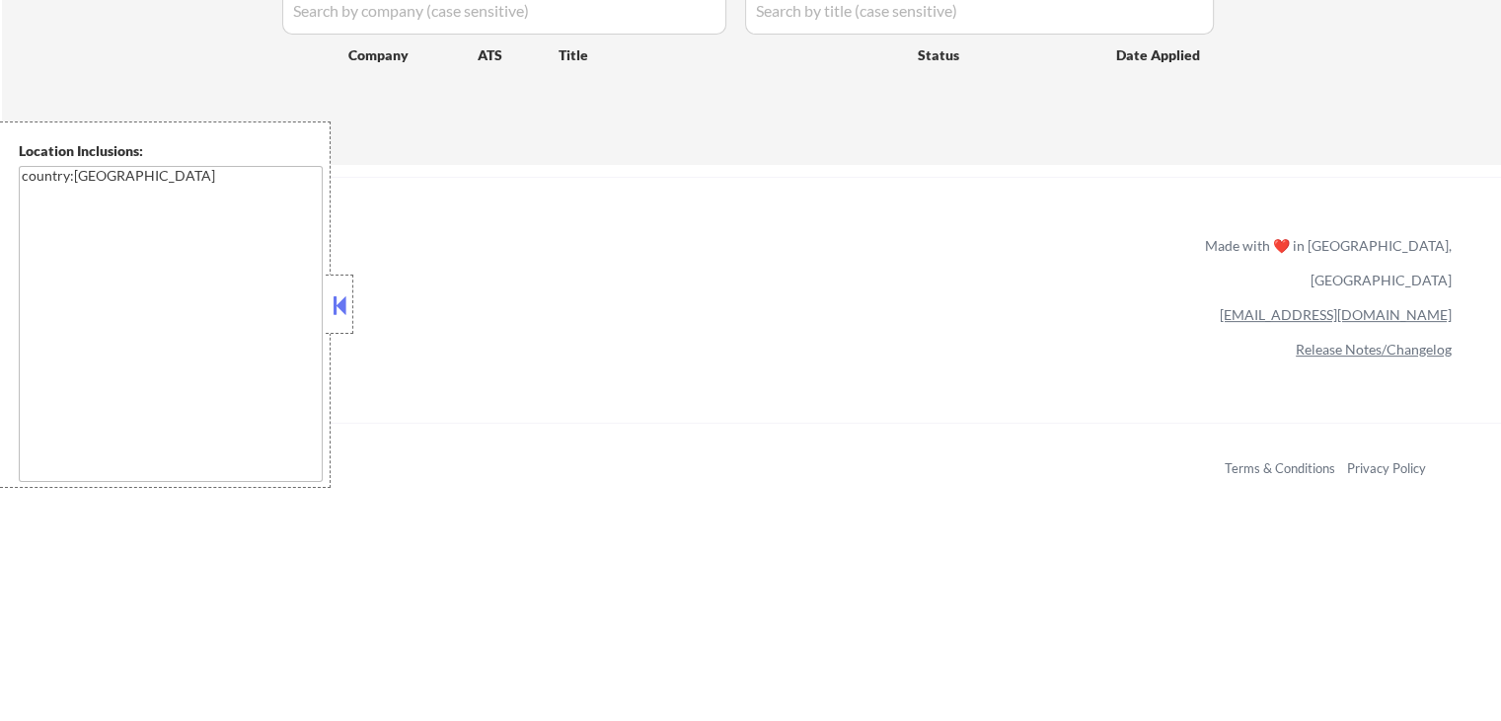
scroll to position [395, 0]
